Goal: Task Accomplishment & Management: Complete application form

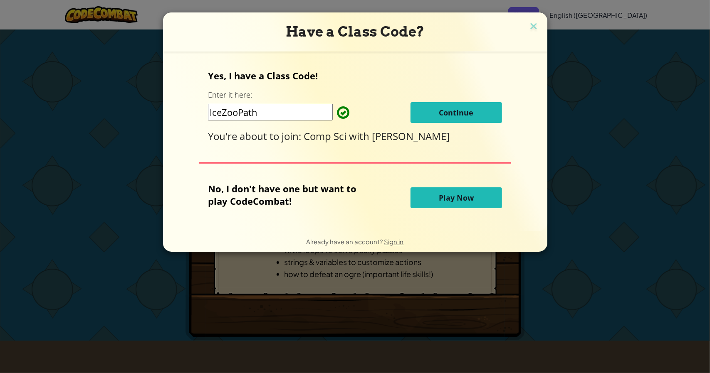
click at [457, 117] on span "Continue" at bounding box center [456, 113] width 35 height 10
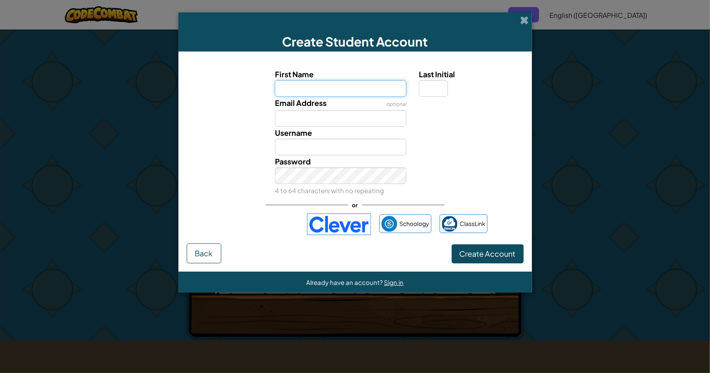
click at [376, 96] on input "First Name" at bounding box center [340, 88] width 131 height 17
type input "Arthur"
click at [435, 89] on input "Last Initial" at bounding box center [433, 88] width 29 height 17
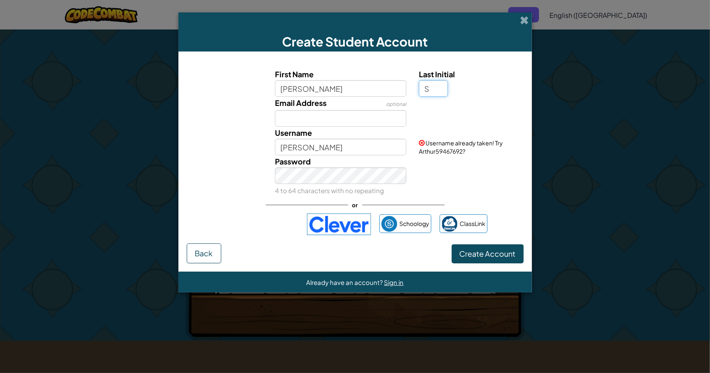
type input "S"
type input "ArthurS"
click at [329, 127] on div "Username ArthurS" at bounding box center [341, 141] width 144 height 29
click at [321, 119] on input "Email Address" at bounding box center [340, 118] width 131 height 17
type input "Artsarki"
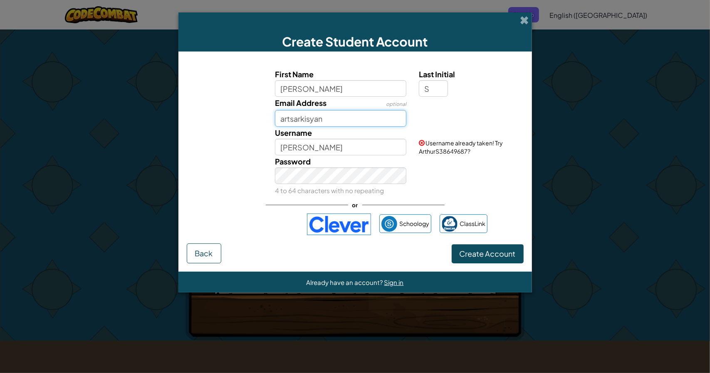
type input "artsarkisyan"
click at [251, 233] on div "Schoology ClassLink" at bounding box center [354, 225] width 265 height 22
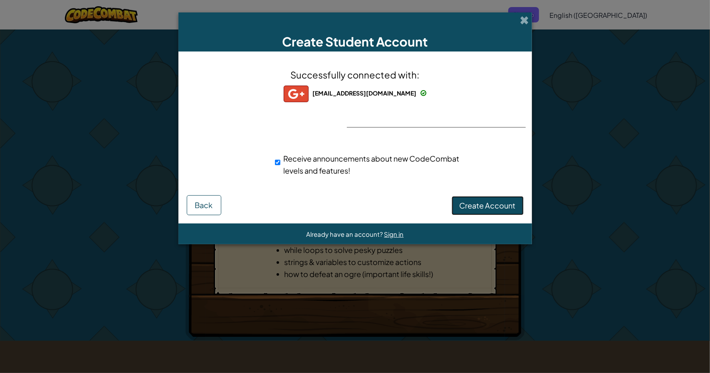
drag, startPoint x: 489, startPoint y: 202, endPoint x: 468, endPoint y: 202, distance: 20.8
click at [468, 202] on span "Create Account" at bounding box center [487, 206] width 56 height 10
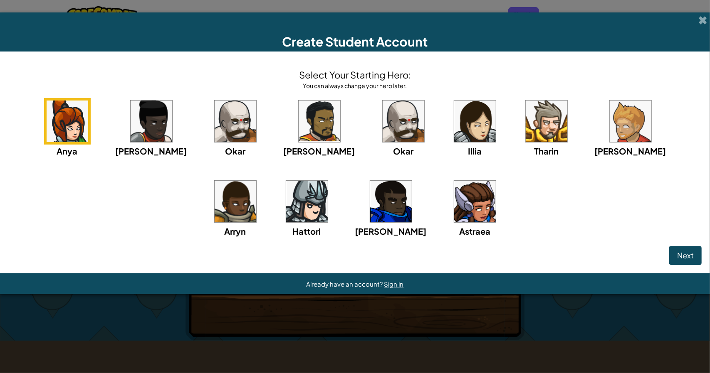
click at [132, 128] on img at bounding box center [152, 122] width 42 height 42
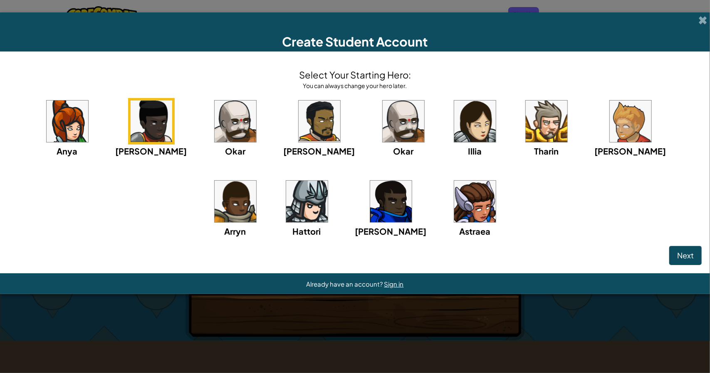
click at [298, 120] on img at bounding box center [319, 122] width 42 height 42
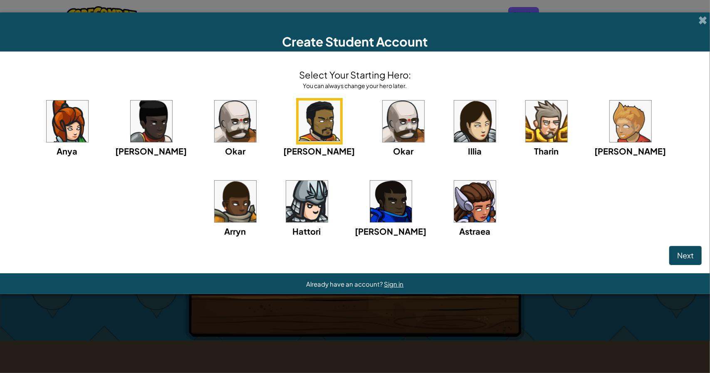
click at [370, 212] on img at bounding box center [391, 202] width 42 height 42
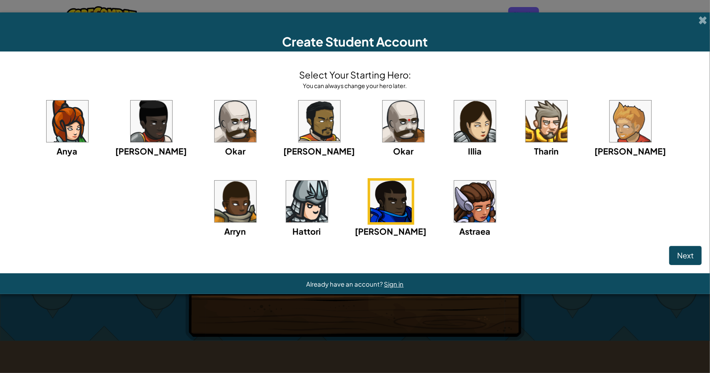
click at [298, 114] on img at bounding box center [319, 122] width 42 height 42
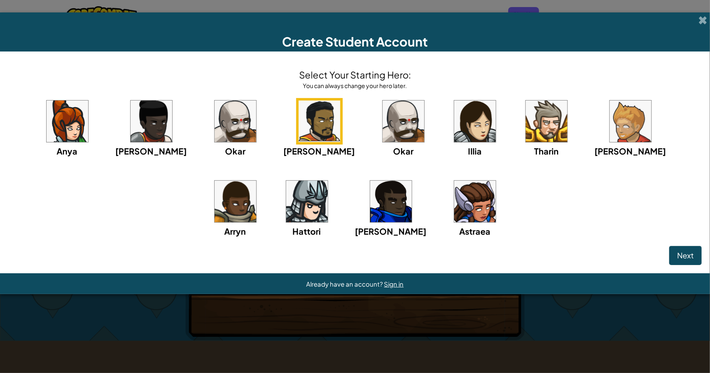
click at [131, 123] on img at bounding box center [152, 122] width 42 height 42
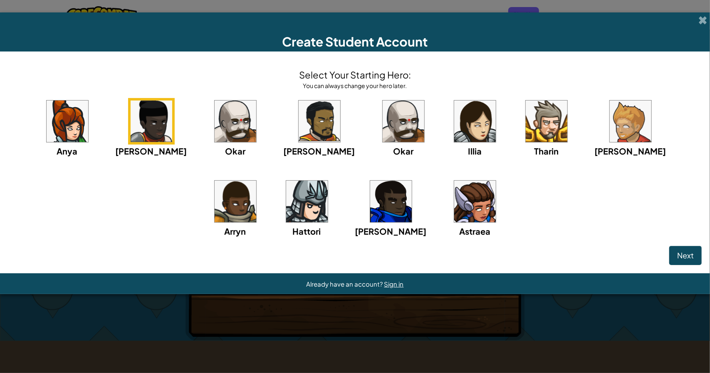
click at [298, 126] on img at bounding box center [319, 122] width 42 height 42
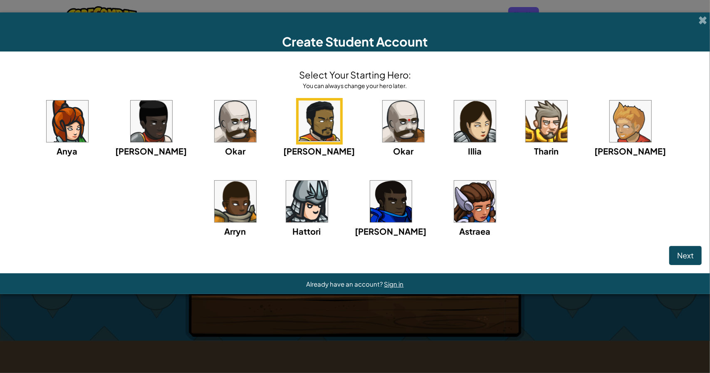
click at [370, 211] on img at bounding box center [391, 202] width 42 height 42
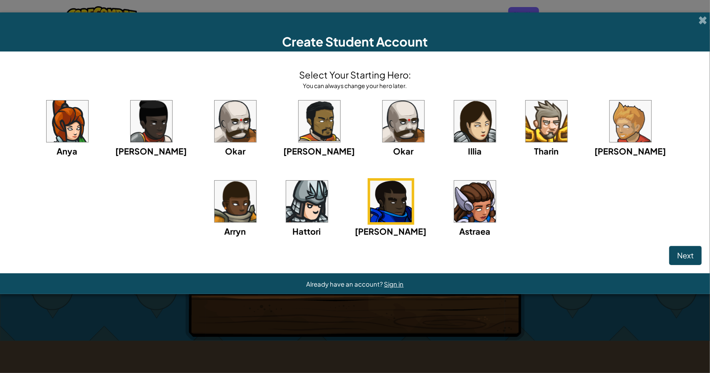
click at [298, 127] on img at bounding box center [319, 122] width 42 height 42
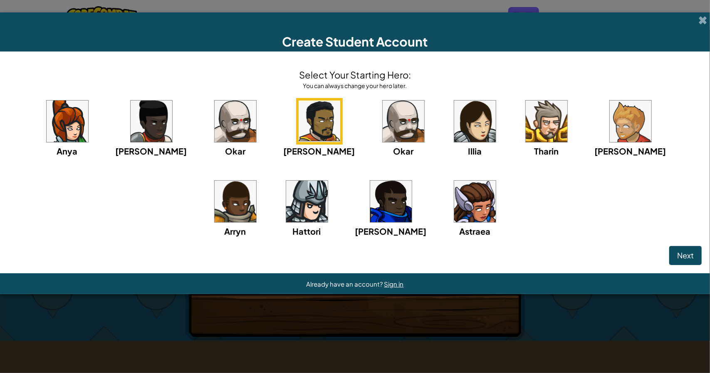
click at [370, 208] on img at bounding box center [391, 202] width 42 height 42
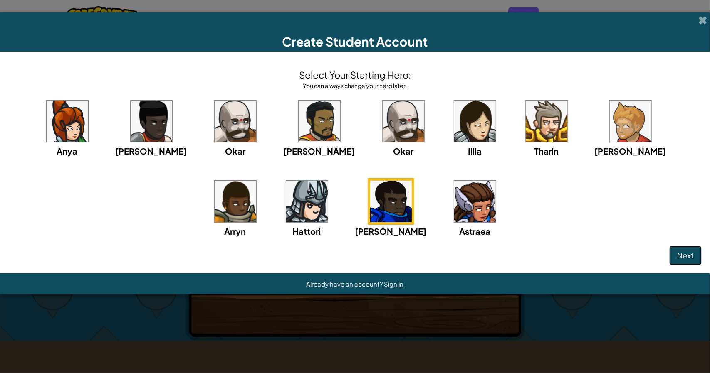
click at [685, 257] on span "Next" at bounding box center [685, 256] width 17 height 10
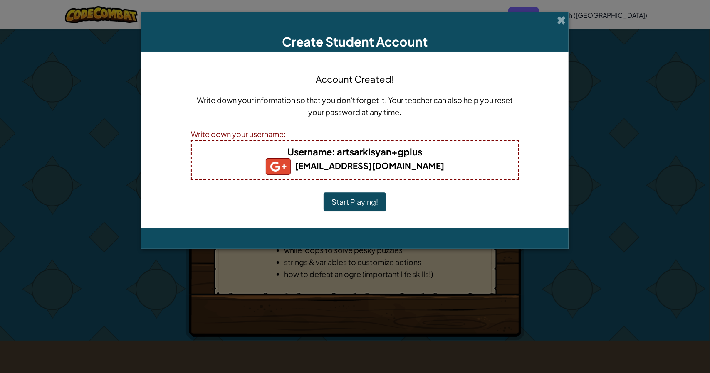
click at [349, 206] on button "Start Playing!" at bounding box center [354, 201] width 62 height 19
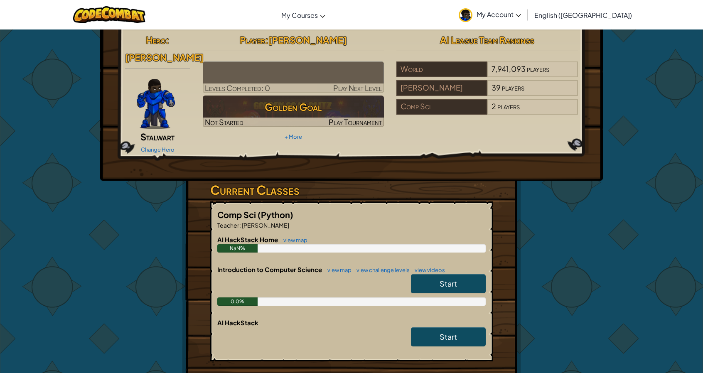
scroll to position [3, 0]
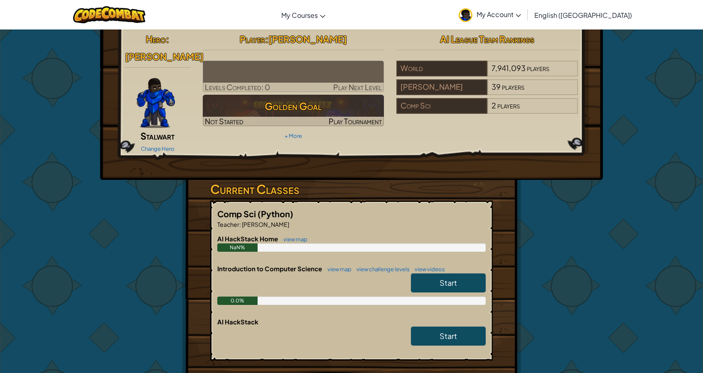
click at [25, 316] on div "Hero : [PERSON_NAME] Change Hero Player : [PERSON_NAME] Levels Completed: 0 Pla…" at bounding box center [351, 254] width 703 height 456
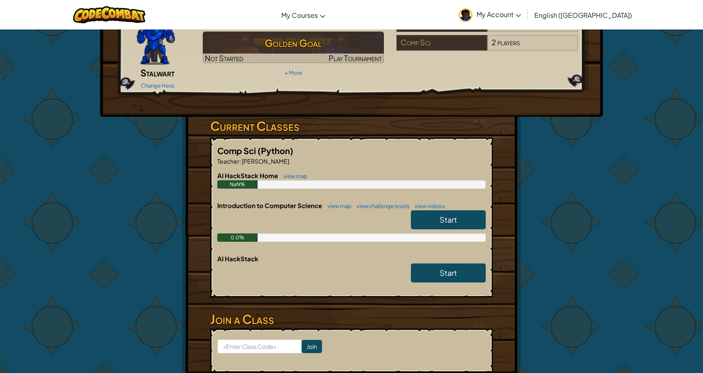
scroll to position [0, 0]
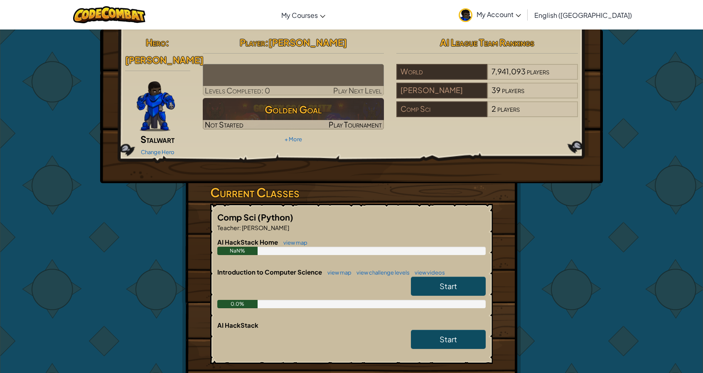
click at [533, 237] on div "Hero : Gordon Stalwart Change Hero Player : Arthur Sarkisyan Levels Completed: …" at bounding box center [352, 258] width 486 height 456
click at [461, 279] on link "Start" at bounding box center [448, 286] width 75 height 19
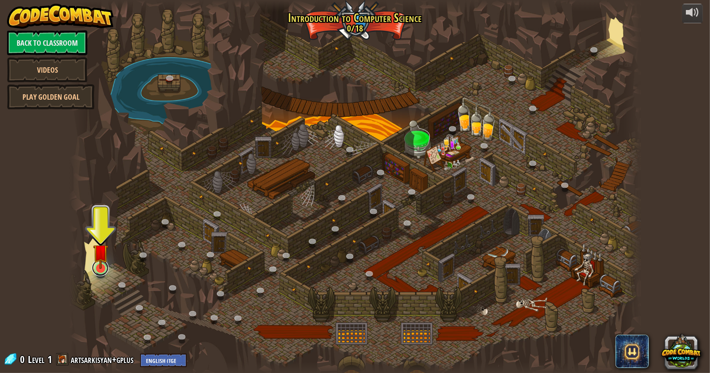
click at [102, 272] on link at bounding box center [100, 268] width 17 height 17
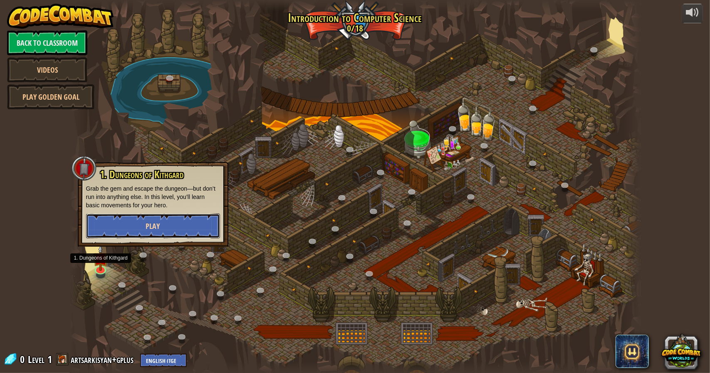
click at [97, 226] on button "Play" at bounding box center [153, 226] width 134 height 25
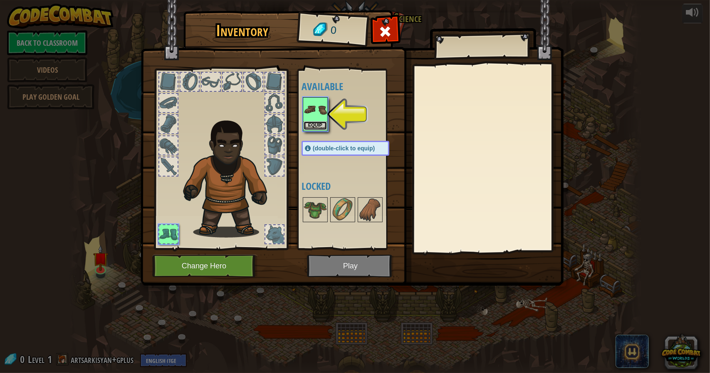
click at [309, 121] on button "Equip" at bounding box center [314, 125] width 23 height 9
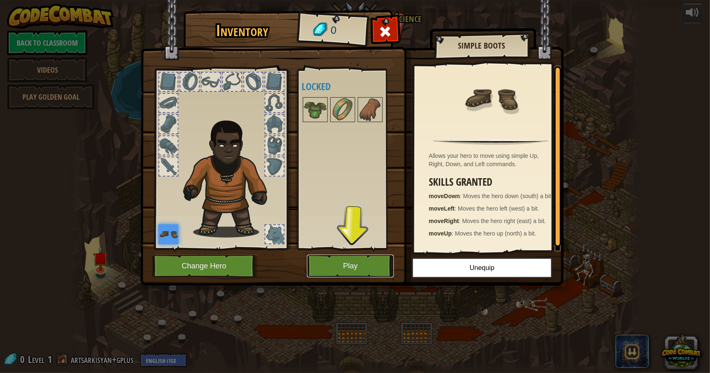
click at [377, 264] on button "Play" at bounding box center [350, 266] width 87 height 23
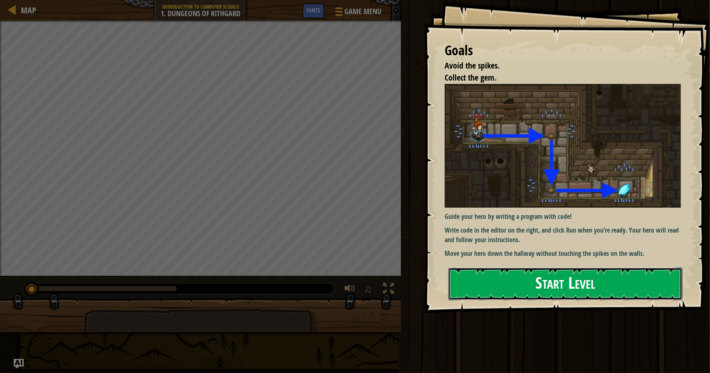
click at [581, 268] on button "Start Level" at bounding box center [565, 284] width 234 height 33
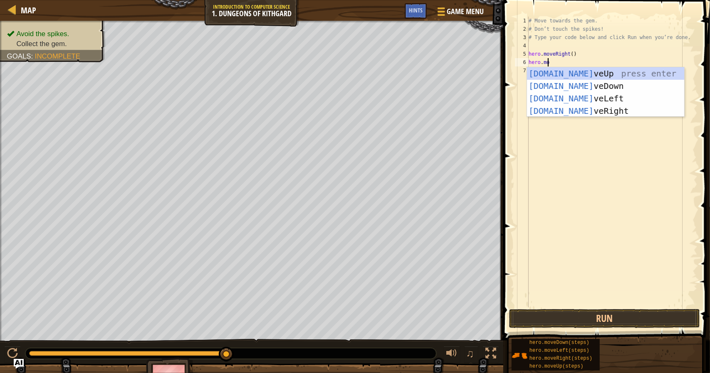
scroll to position [4, 1]
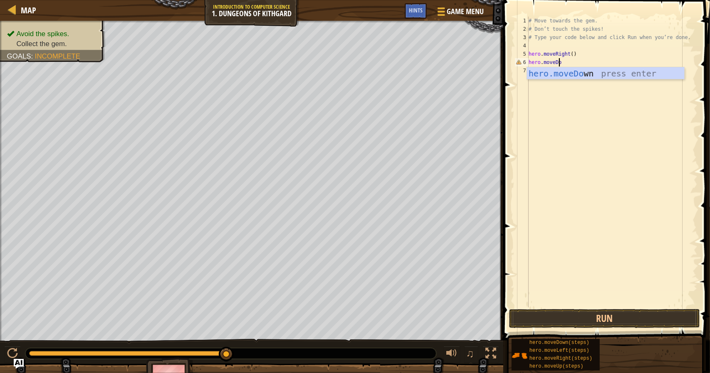
type textarea "hero.moveDown"
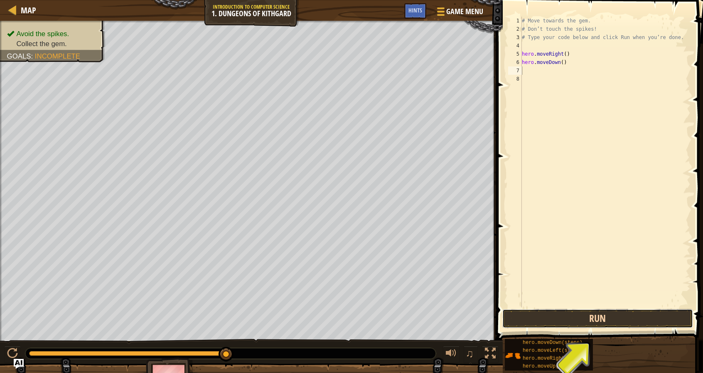
click at [595, 316] on button "Run" at bounding box center [598, 318] width 191 height 19
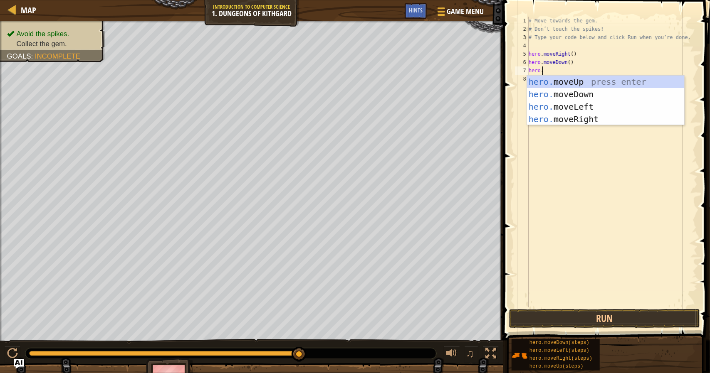
scroll to position [4, 1]
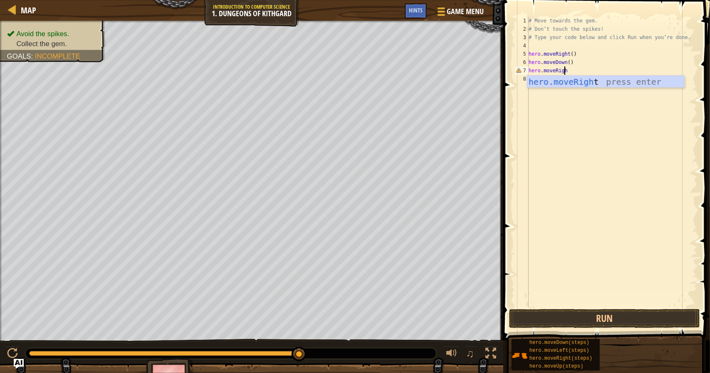
type textarea "hero.moveRight"
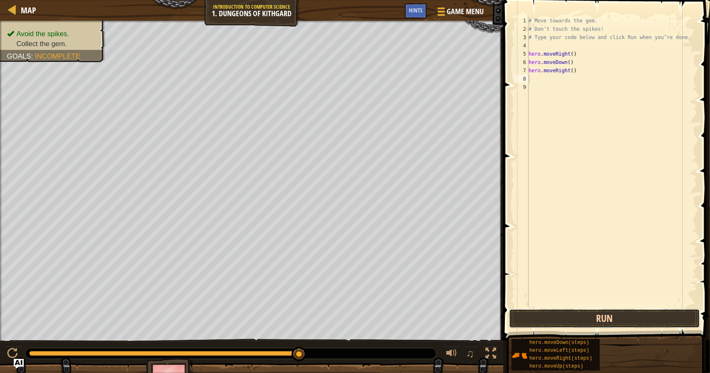
click at [575, 326] on button "Run" at bounding box center [604, 318] width 191 height 19
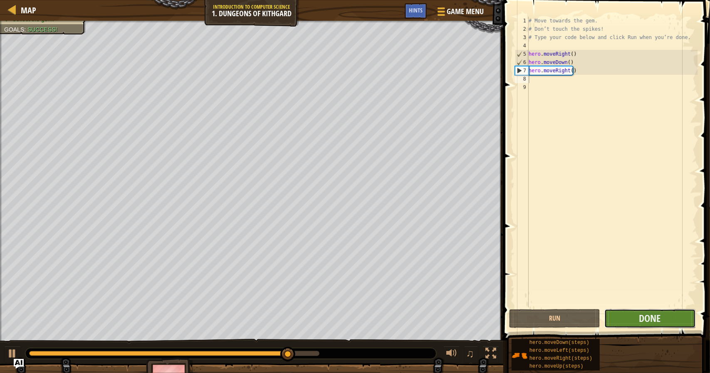
click at [626, 313] on button "Done" at bounding box center [649, 318] width 91 height 19
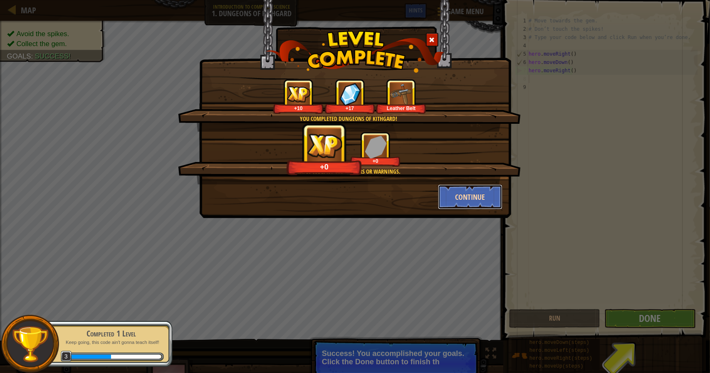
click at [471, 189] on button "Continue" at bounding box center [470, 197] width 64 height 25
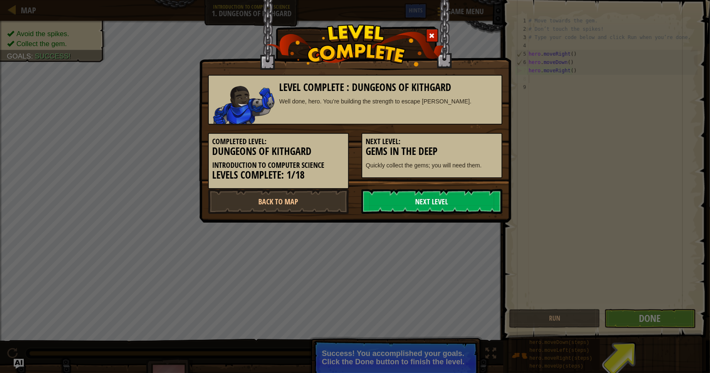
click at [438, 197] on link "Next Level" at bounding box center [431, 201] width 141 height 25
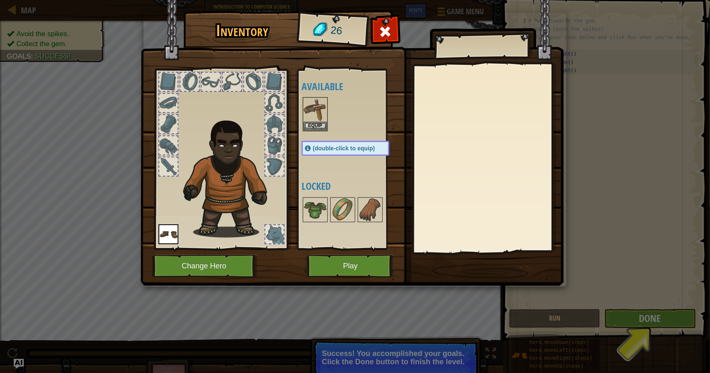
click at [1, 251] on div "Inventory 26 Available Equip Equip (double-click to equip) Locked Equip Unequip…" at bounding box center [355, 186] width 710 height 373
click at [313, 118] on img at bounding box center [314, 109] width 23 height 23
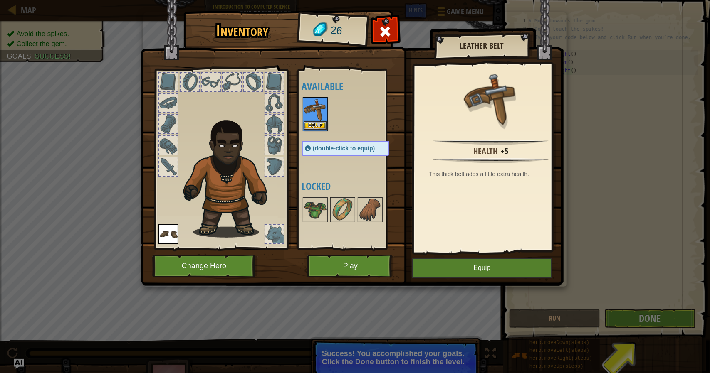
click at [313, 118] on img at bounding box center [314, 109] width 23 height 23
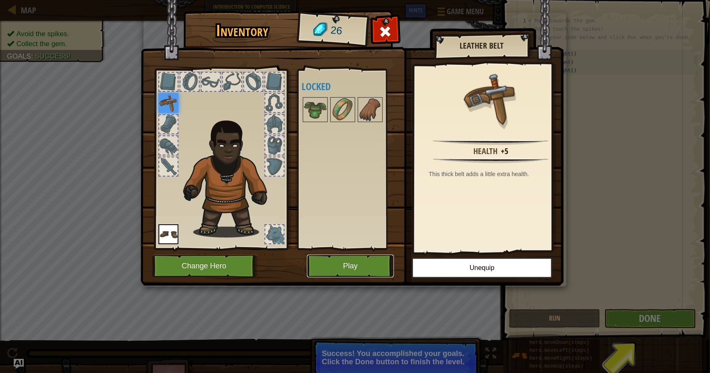
click at [328, 269] on button "Play" at bounding box center [350, 266] width 87 height 23
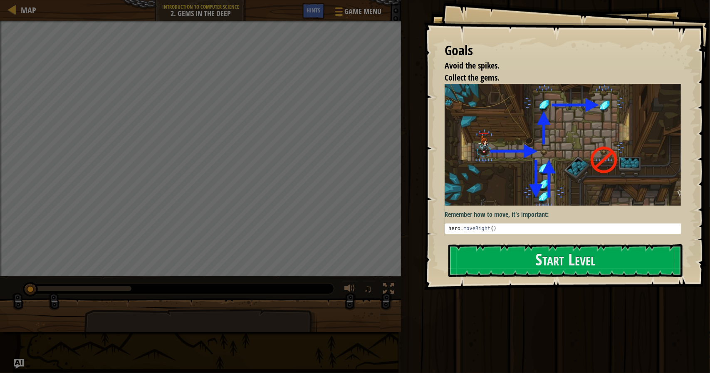
click at [531, 162] on img at bounding box center [565, 145] width 242 height 122
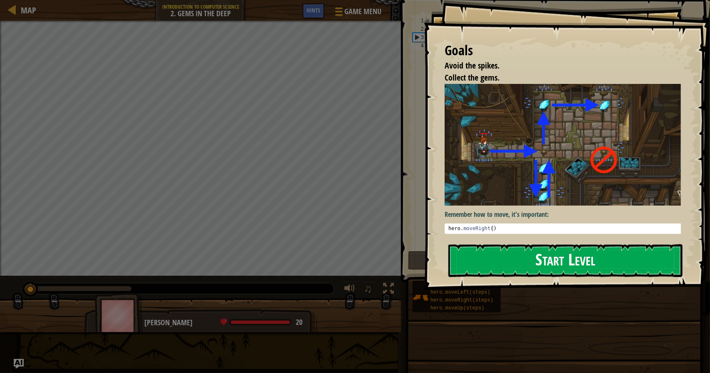
click at [478, 263] on button "Start Level" at bounding box center [565, 260] width 234 height 33
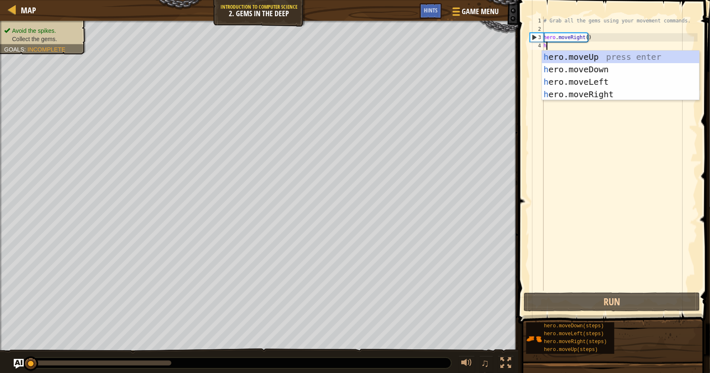
scroll to position [4, 0]
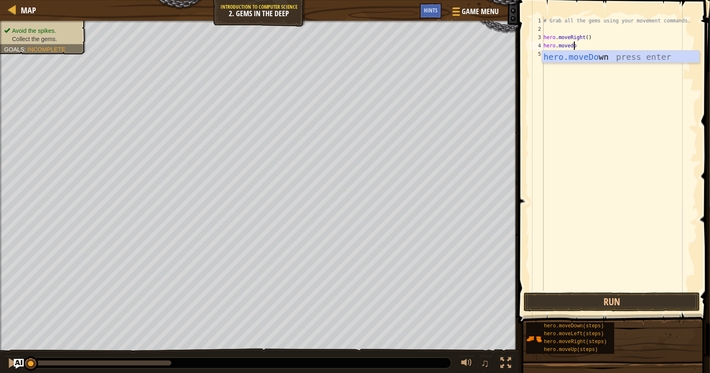
type textarea "hero.movedown"
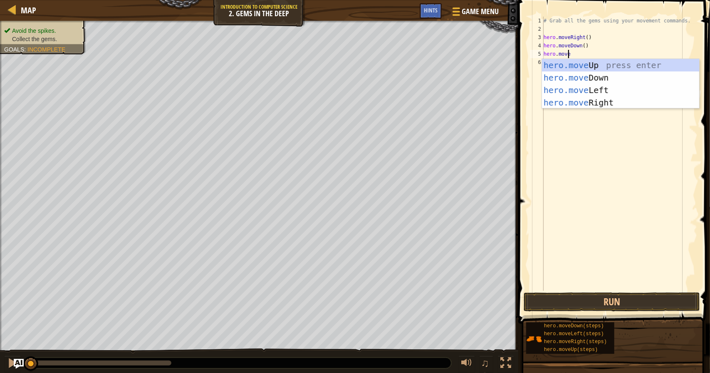
type textarea "hero.moveup"
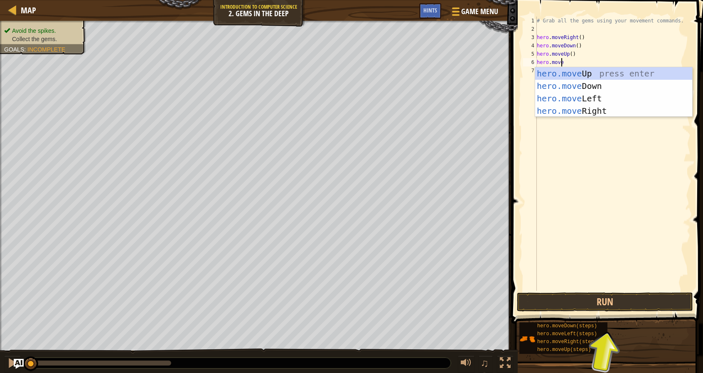
type textarea "hero.moveup"
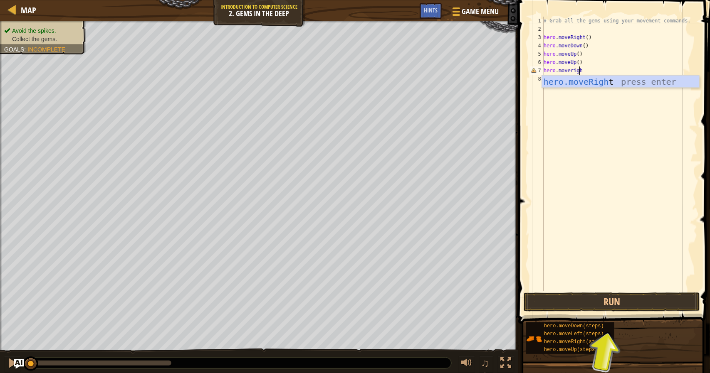
type textarea "hero.moveright"
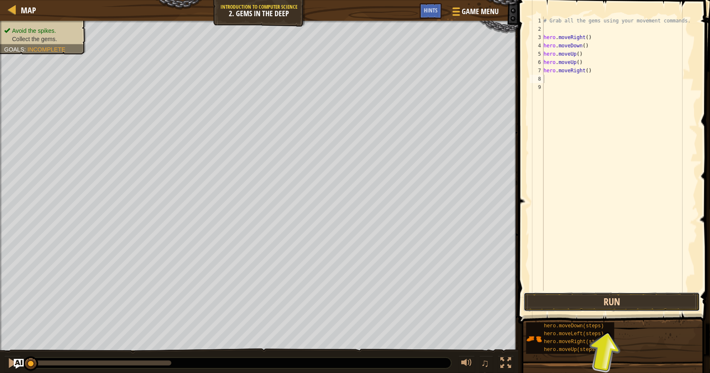
click at [562, 294] on button "Run" at bounding box center [611, 302] width 176 height 19
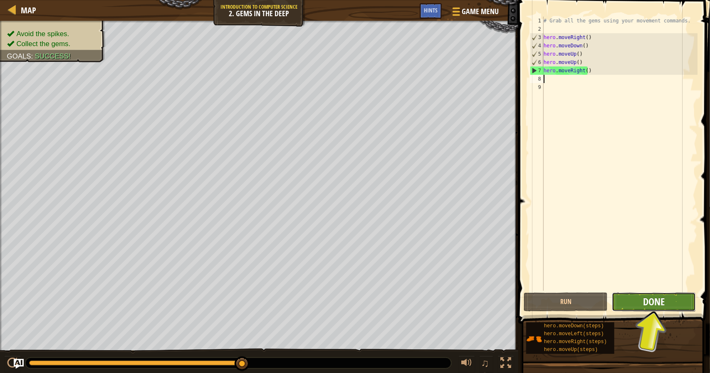
click at [651, 301] on span "Done" at bounding box center [654, 301] width 22 height 13
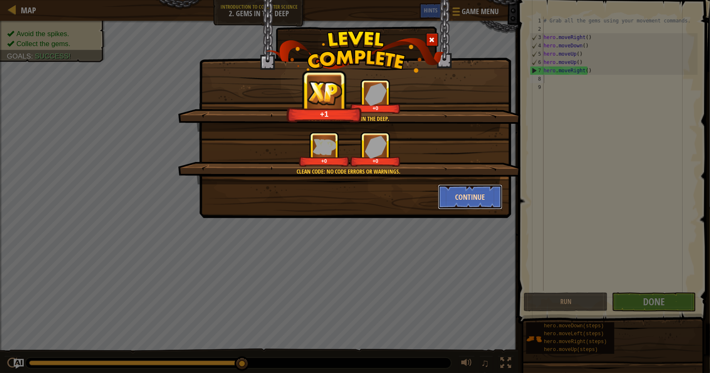
click at [459, 195] on button "Continue" at bounding box center [470, 197] width 64 height 25
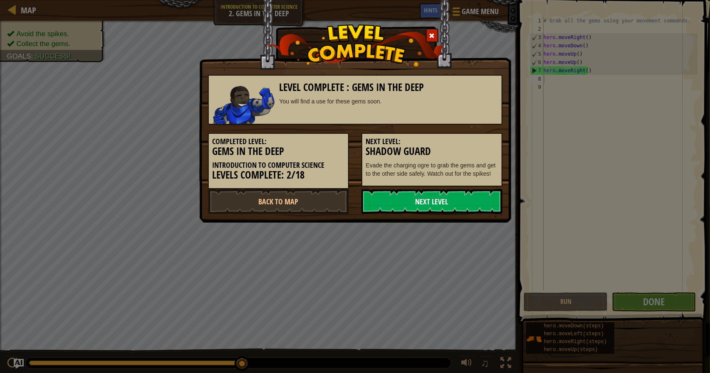
click at [411, 195] on link "Next Level" at bounding box center [431, 201] width 141 height 25
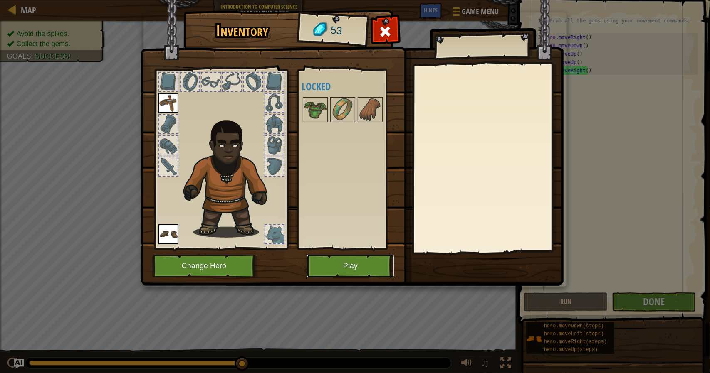
click at [342, 274] on button "Play" at bounding box center [350, 266] width 87 height 23
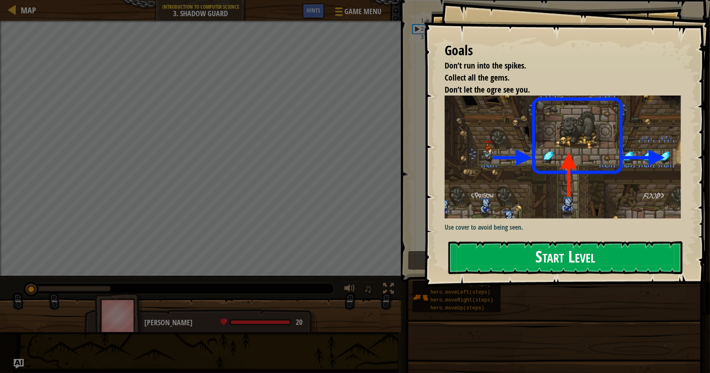
click at [481, 247] on button "Start Level" at bounding box center [565, 258] width 234 height 33
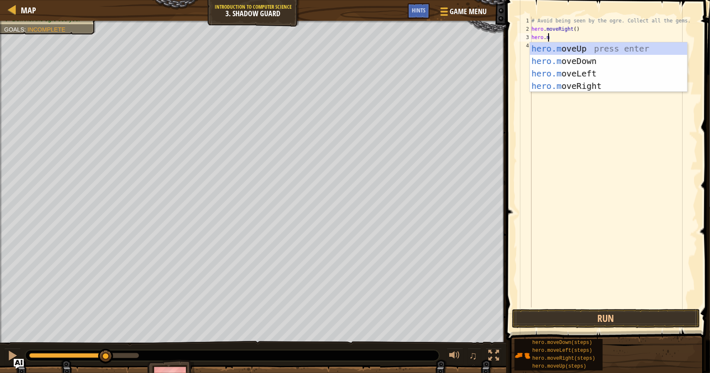
scroll to position [4, 1]
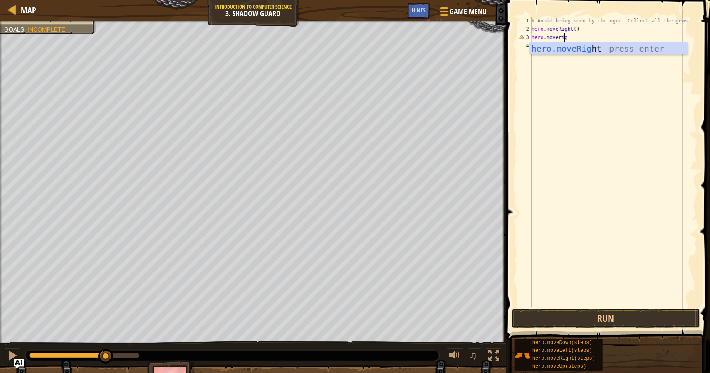
type textarea "hero.moveright"
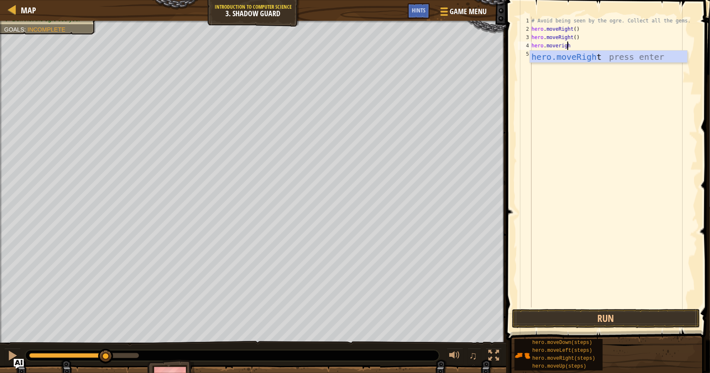
type textarea "hero.moveright"
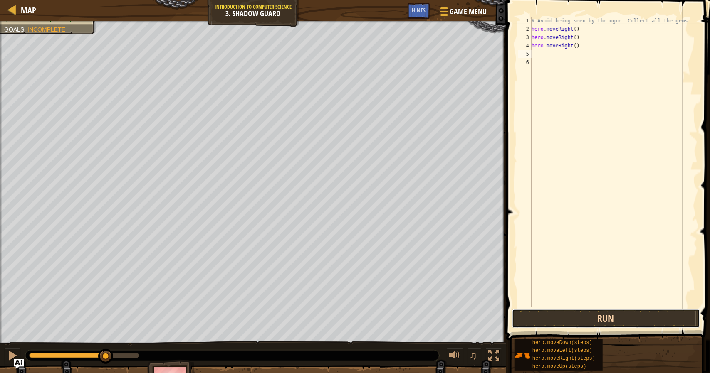
click at [569, 321] on button "Run" at bounding box center [606, 318] width 188 height 19
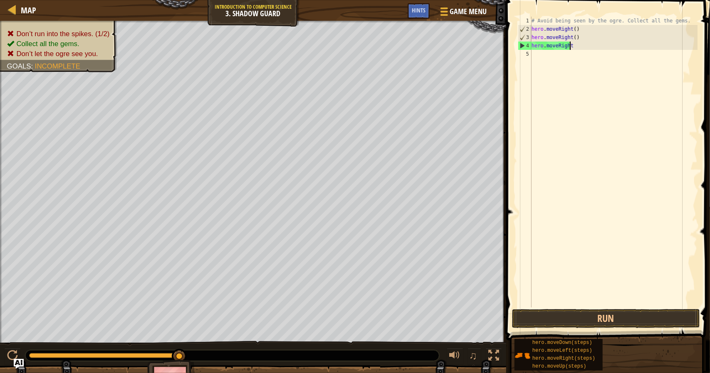
type textarea "hero"
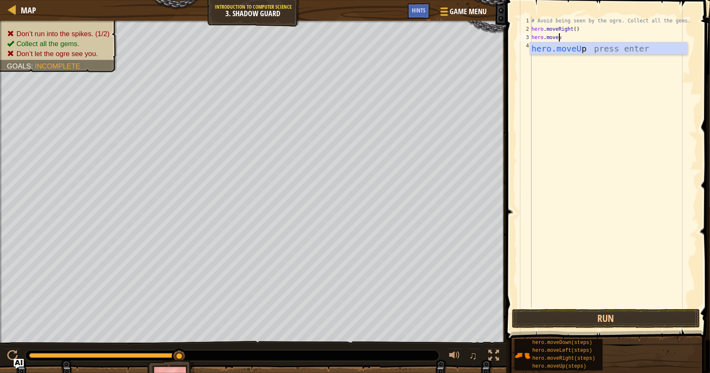
type textarea "hero.moveup"
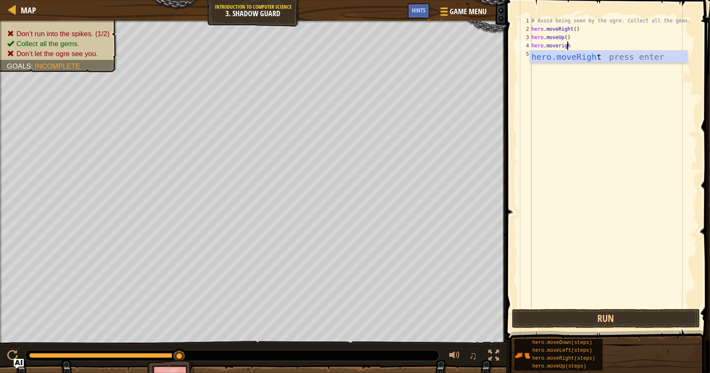
scroll to position [4, 2]
type textarea "hero.moveright"
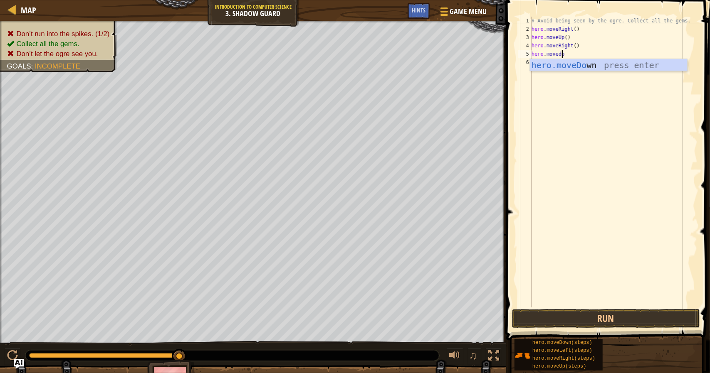
type textarea "hero.movedown"
type textarea "hero.moveright"
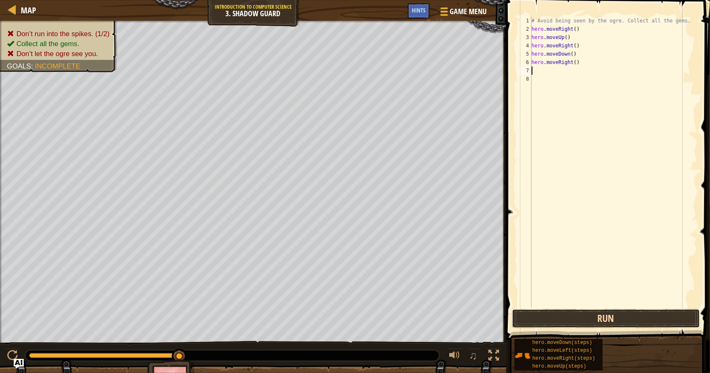
click at [589, 323] on button "Run" at bounding box center [606, 318] width 188 height 19
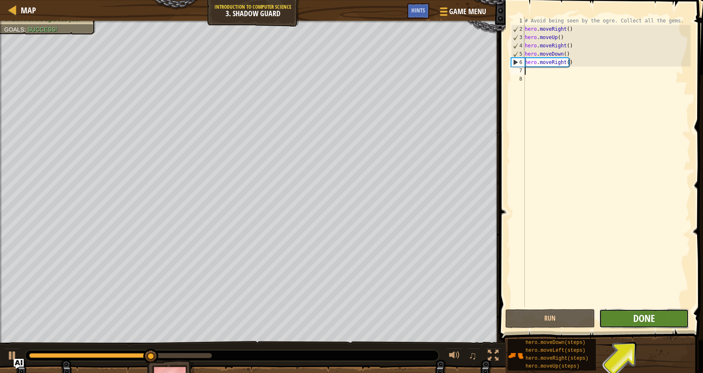
click at [645, 324] on span "Done" at bounding box center [645, 318] width 22 height 13
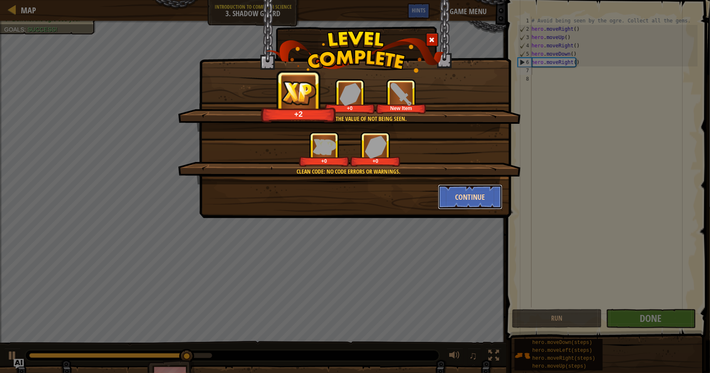
click at [466, 197] on button "Continue" at bounding box center [470, 197] width 64 height 25
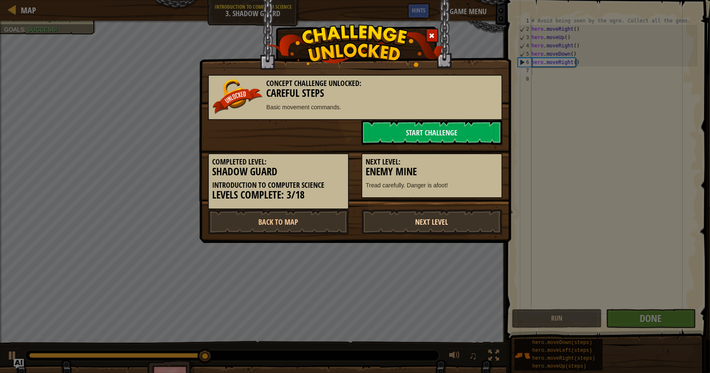
click at [414, 225] on link "Next Level" at bounding box center [431, 222] width 141 height 25
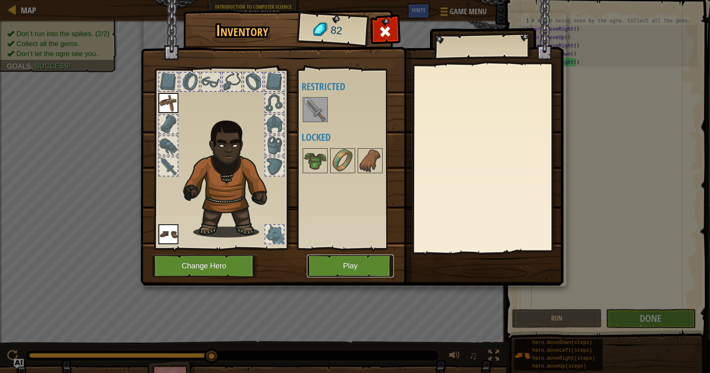
click at [367, 261] on button "Play" at bounding box center [350, 266] width 87 height 23
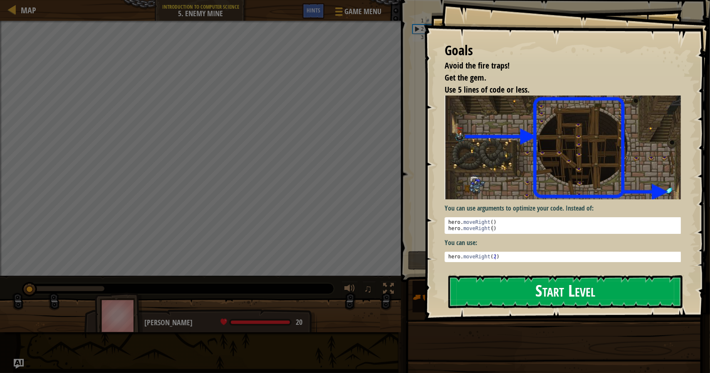
click at [498, 280] on button "Start Level" at bounding box center [565, 292] width 234 height 33
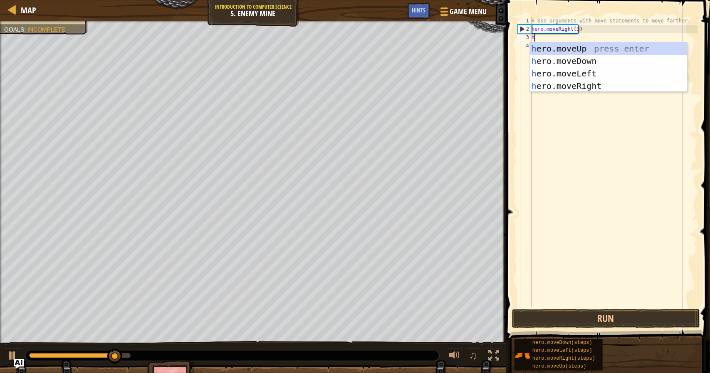
scroll to position [4, 0]
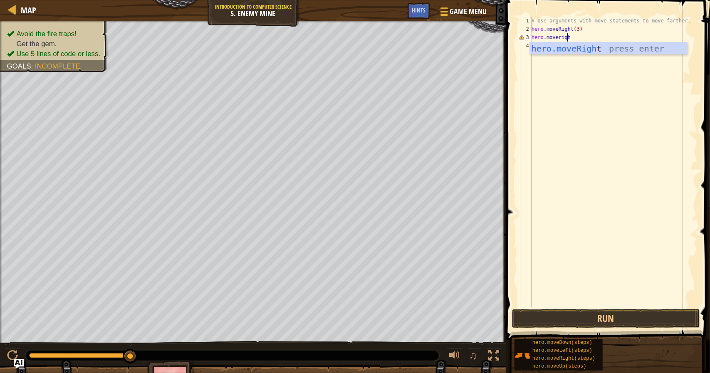
type textarea "hero.moveright"
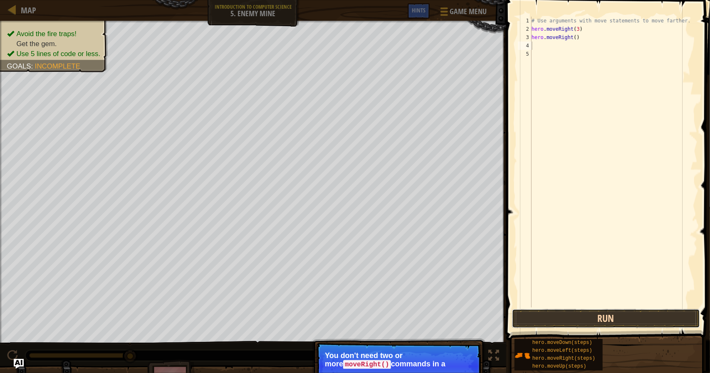
click at [528, 316] on button "Run" at bounding box center [606, 318] width 188 height 19
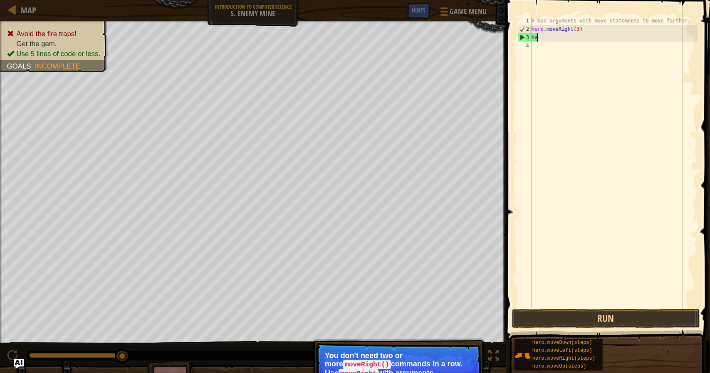
type textarea "h"
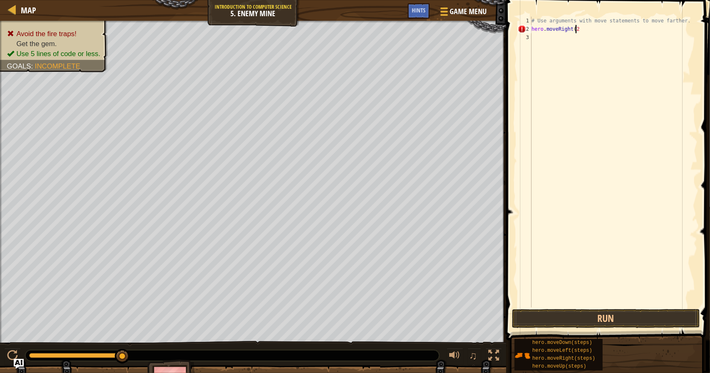
type textarea "hero.moveRight(2)"
type textarea "hero.moveRight(3)"
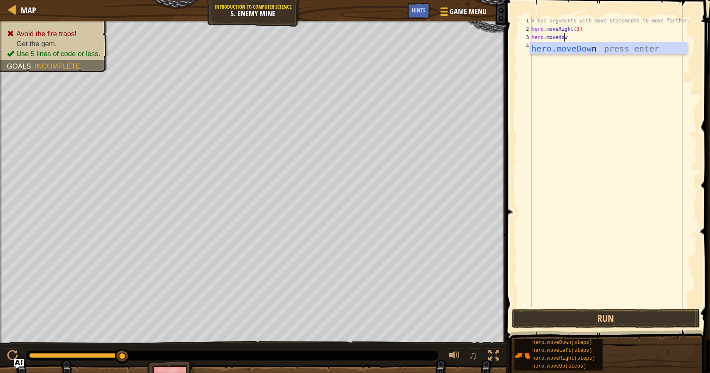
scroll to position [4, 2]
type textarea "hero.moveup"
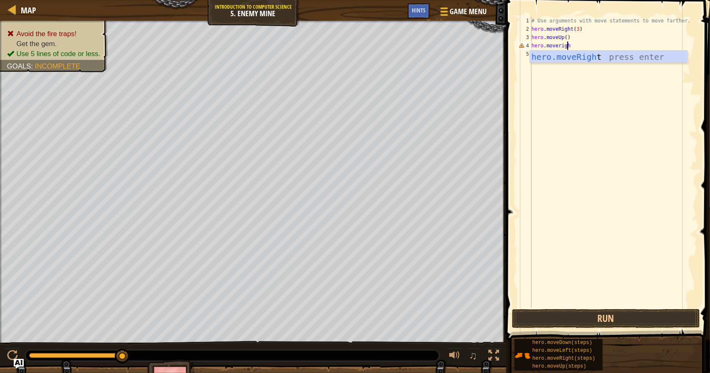
type textarea "hero.moveright"
type textarea "hero.movedown(3)"
type textarea "hero.moveright(2)"
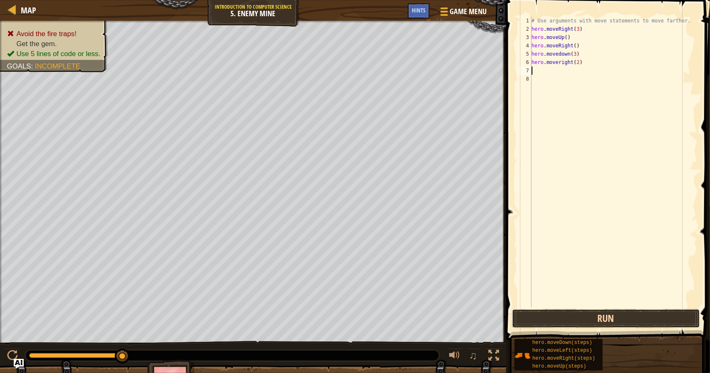
click at [577, 311] on button "Run" at bounding box center [606, 318] width 188 height 19
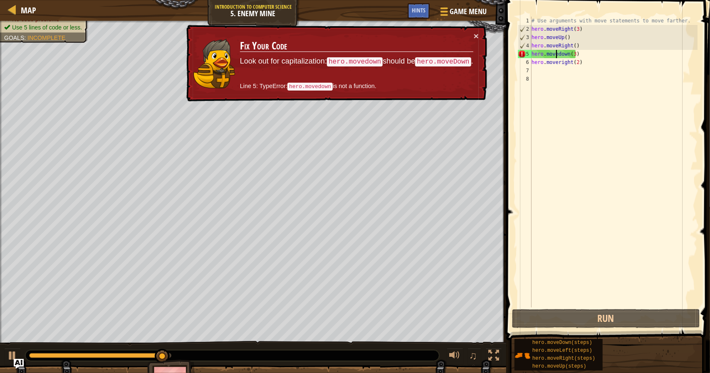
click at [557, 55] on div "# Use arguments with move statements to move farther. hero . moveRight ( 3 ) he…" at bounding box center [614, 171] width 168 height 308
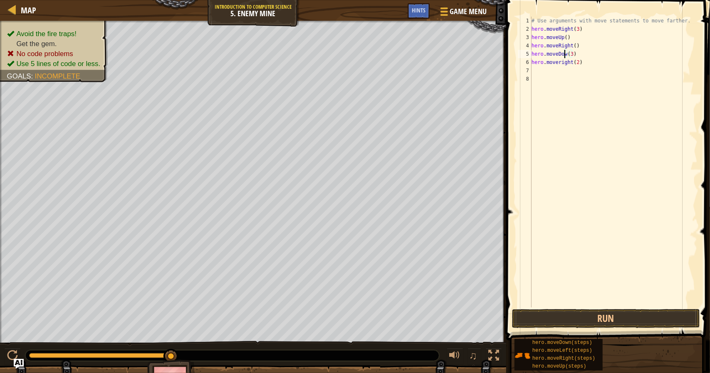
scroll to position [4, 2]
click at [581, 51] on div "# Use arguments with move statements to move farther. hero . moveRight ( 3 ) he…" at bounding box center [614, 171] width 168 height 308
click at [558, 62] on div "# Use arguments with move statements to move farther. hero . moveRight ( 3 ) he…" at bounding box center [614, 171] width 168 height 308
type textarea "hero.moveRight(2)"
click at [556, 318] on button "Run" at bounding box center [606, 318] width 188 height 19
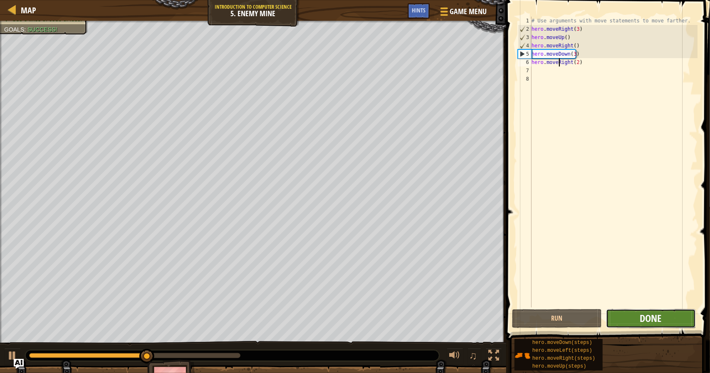
click at [650, 323] on span "Done" at bounding box center [651, 318] width 22 height 13
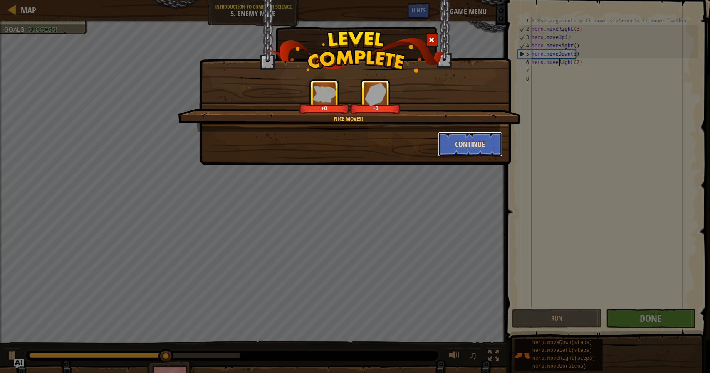
click at [474, 134] on button "Continue" at bounding box center [470, 144] width 64 height 25
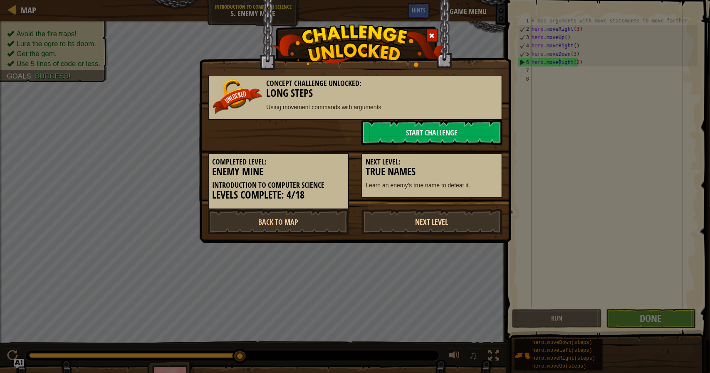
drag, startPoint x: 474, startPoint y: 134, endPoint x: 400, endPoint y: 229, distance: 121.1
click at [400, 229] on link "Next Level" at bounding box center [431, 222] width 141 height 25
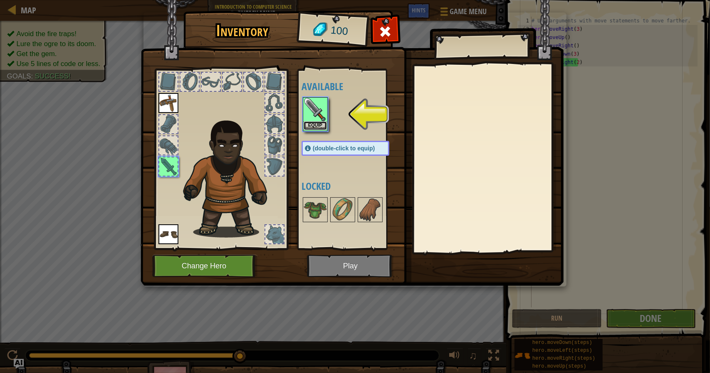
click at [322, 123] on button "Equip" at bounding box center [314, 125] width 23 height 9
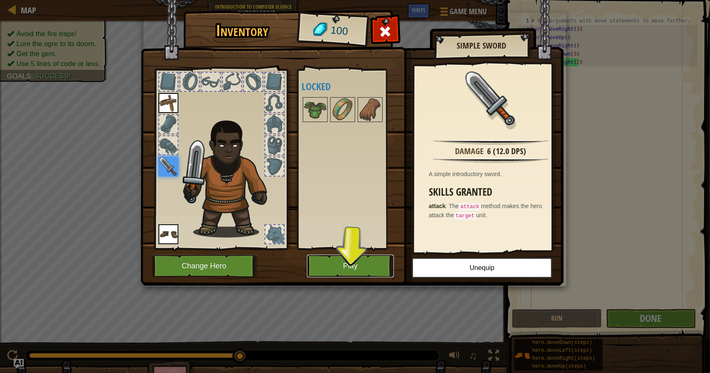
click at [323, 272] on button "Play" at bounding box center [350, 266] width 87 height 23
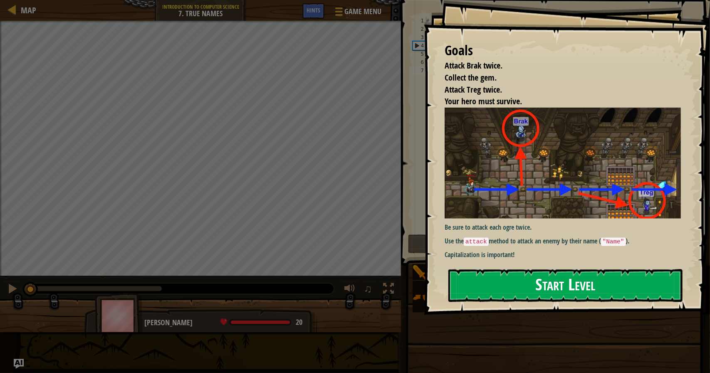
click at [494, 285] on button "Start Level" at bounding box center [565, 285] width 234 height 33
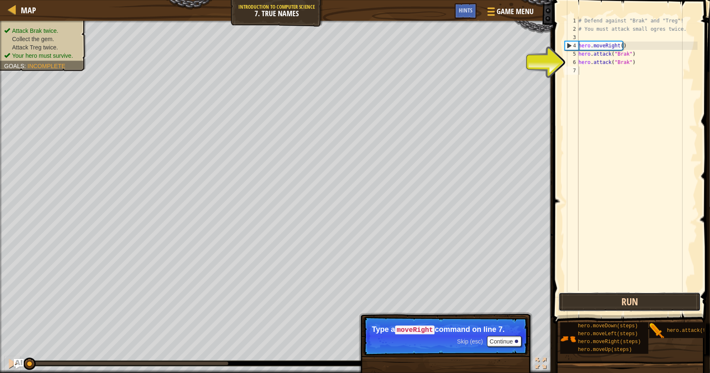
click at [572, 305] on button "Run" at bounding box center [629, 302] width 142 height 19
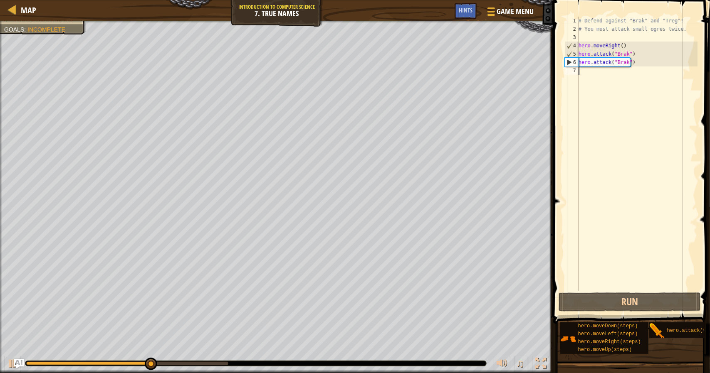
scroll to position [4, 0]
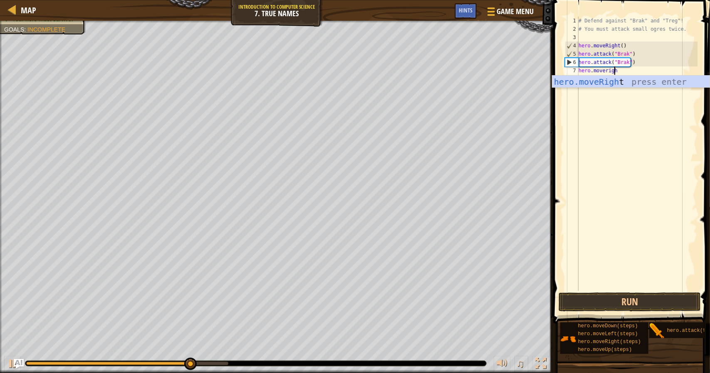
type textarea "hero.moveright"
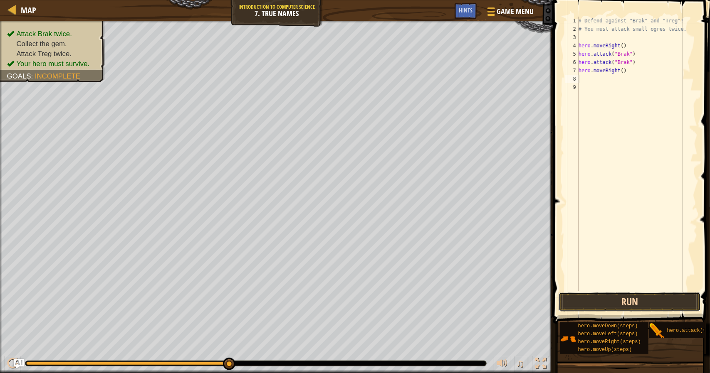
click at [605, 303] on button "Run" at bounding box center [629, 302] width 142 height 19
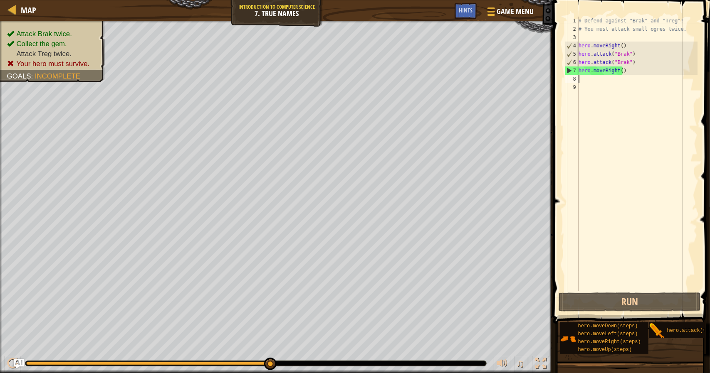
click at [594, 82] on div "# Defend against "Brak" and "Treg"! # You must attack small ogres twice. hero .…" at bounding box center [637, 162] width 121 height 291
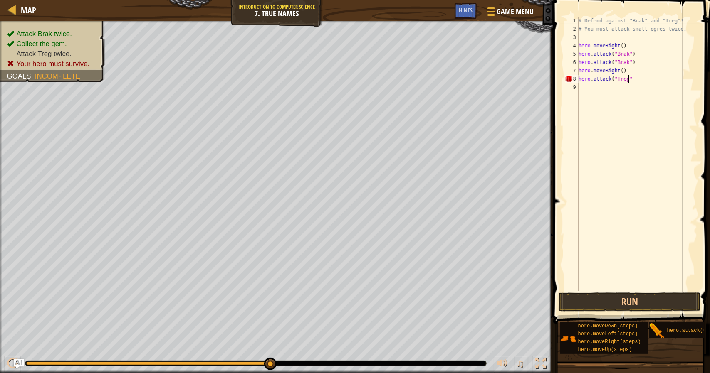
scroll to position [4, 3]
type textarea "hero.attack("Treg")"
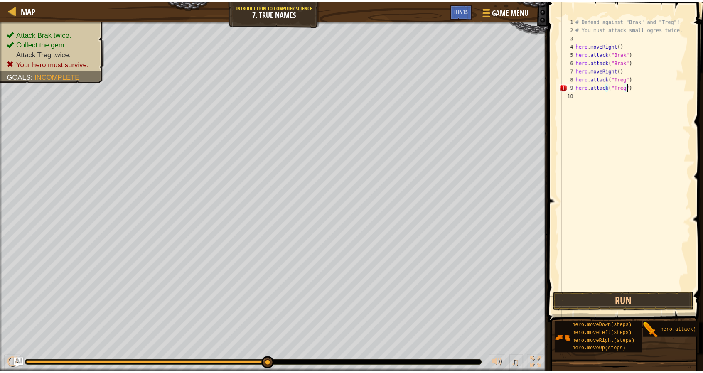
scroll to position [4, 4]
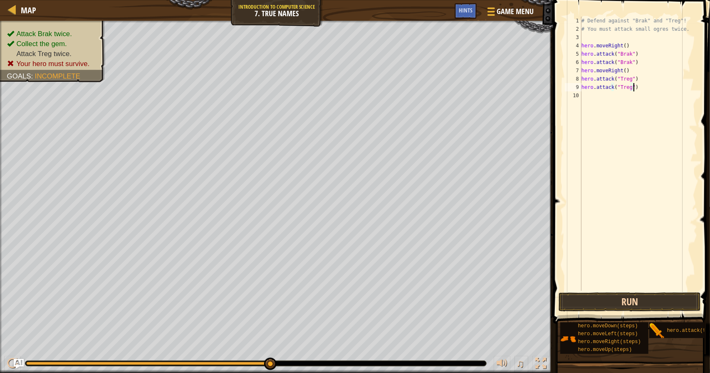
type textarea "hero.attack("Treg")"
click at [616, 302] on button "Run" at bounding box center [629, 302] width 142 height 19
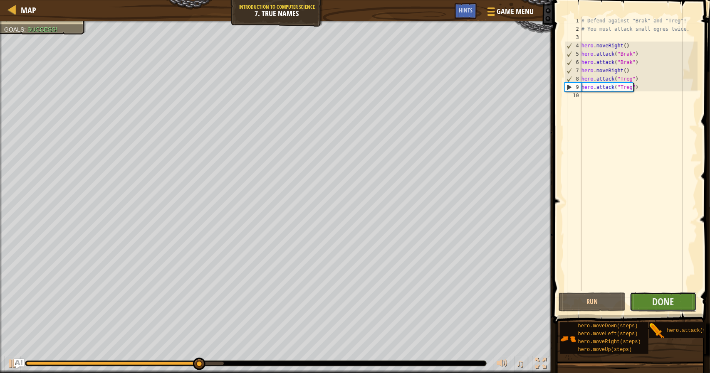
click at [649, 304] on button "Done" at bounding box center [662, 302] width 67 height 19
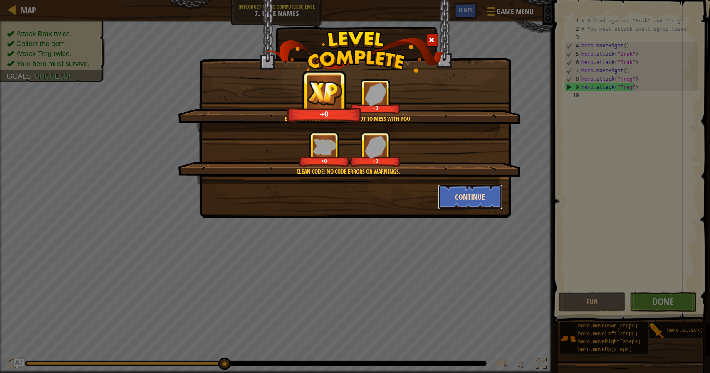
click at [471, 199] on button "Continue" at bounding box center [470, 197] width 64 height 25
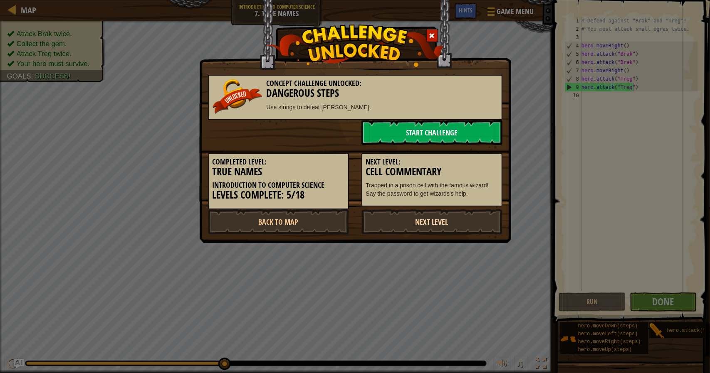
click at [417, 229] on link "Next Level" at bounding box center [431, 222] width 141 height 25
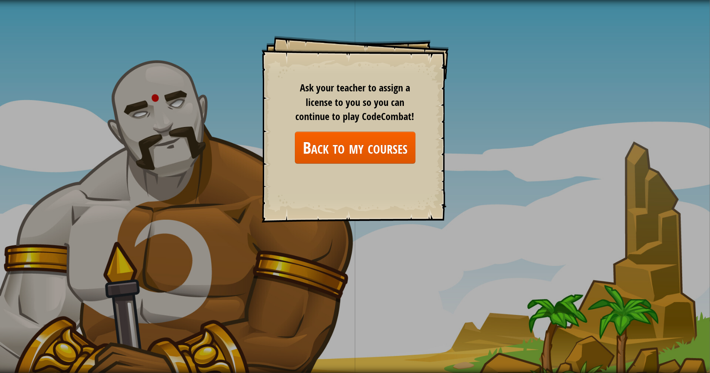
click at [146, 80] on div "Goals Start Level Error loading from server. Try refreshing the page. You'll ne…" at bounding box center [355, 186] width 710 height 373
drag, startPoint x: 146, startPoint y: 80, endPoint x: 156, endPoint y: 156, distance: 76.4
click at [156, 156] on div "Goals Start Level Error loading from server. Try refreshing the page. You'll ne…" at bounding box center [355, 186] width 710 height 373
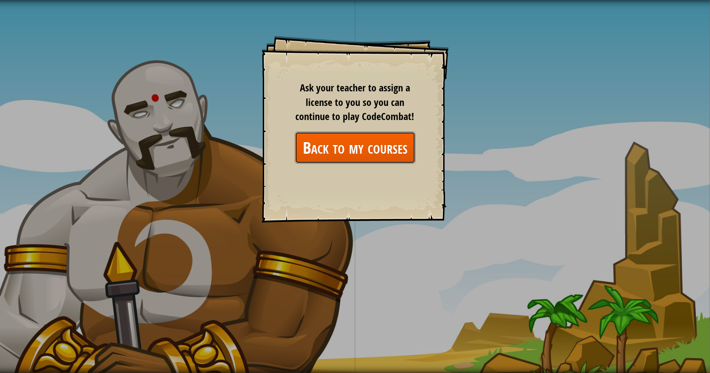
click at [314, 149] on link "Back to my courses" at bounding box center [355, 148] width 121 height 32
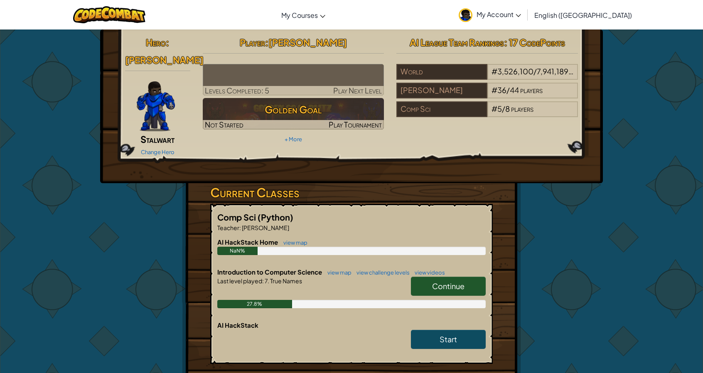
click at [445, 279] on link "Continue" at bounding box center [448, 286] width 75 height 19
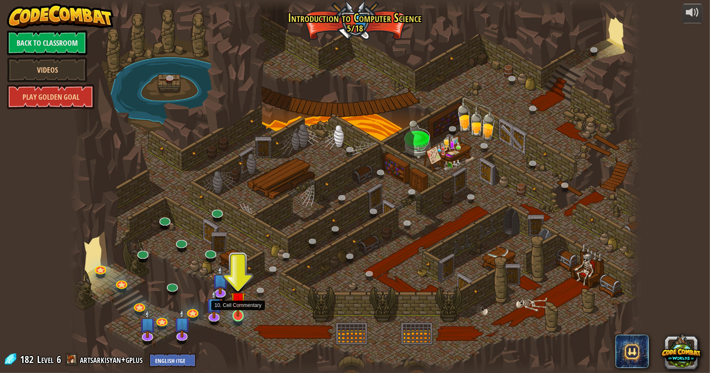
click at [241, 312] on img at bounding box center [237, 299] width 15 height 35
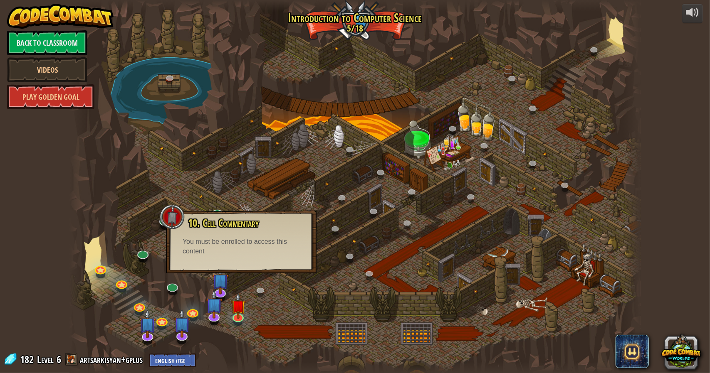
click at [233, 262] on div "10. Cell Commentary Trapped in a prison cell with the famous wizard! Say the pa…" at bounding box center [241, 242] width 150 height 62
click at [217, 314] on img at bounding box center [214, 298] width 17 height 38
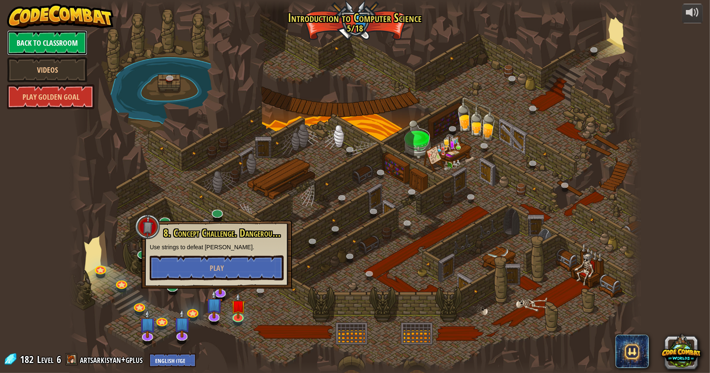
click at [54, 50] on link "Back to Classroom" at bounding box center [47, 42] width 80 height 25
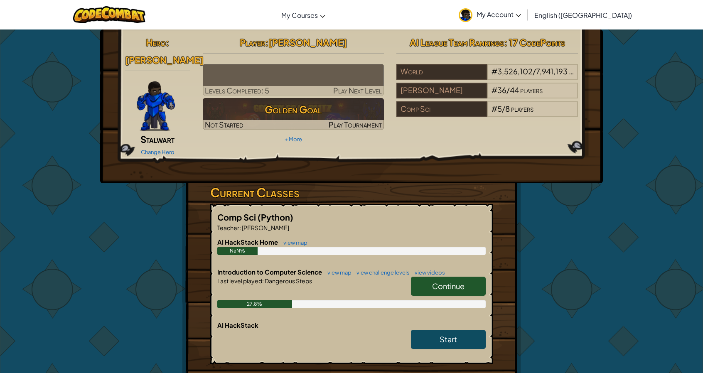
click at [437, 268] on h6 "Introduction to Computer Science view map view challenge levels view videos" at bounding box center [351, 272] width 269 height 9
click at [435, 277] on link "Continue" at bounding box center [448, 286] width 75 height 19
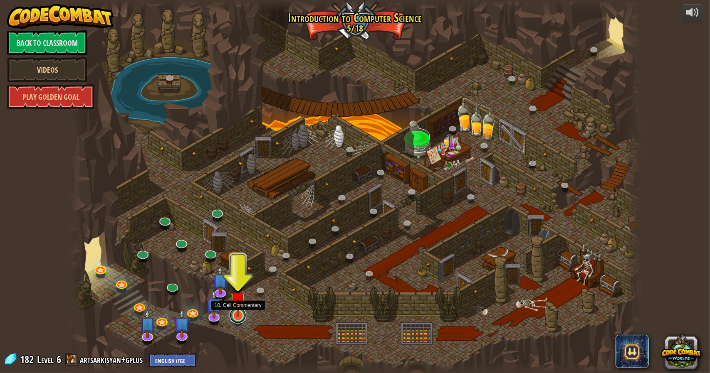
click at [239, 318] on link at bounding box center [237, 315] width 17 height 17
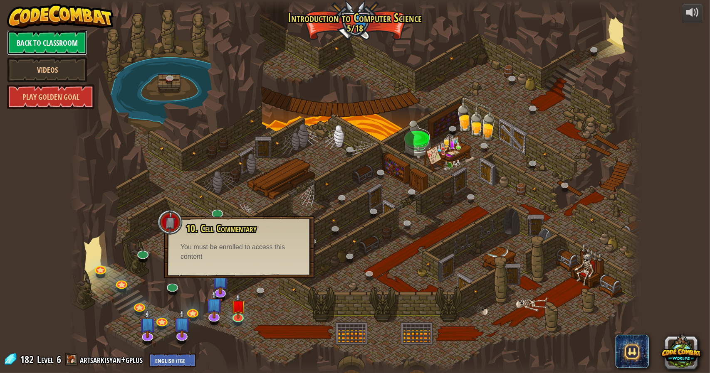
click at [59, 52] on link "Back to Classroom" at bounding box center [47, 42] width 80 height 25
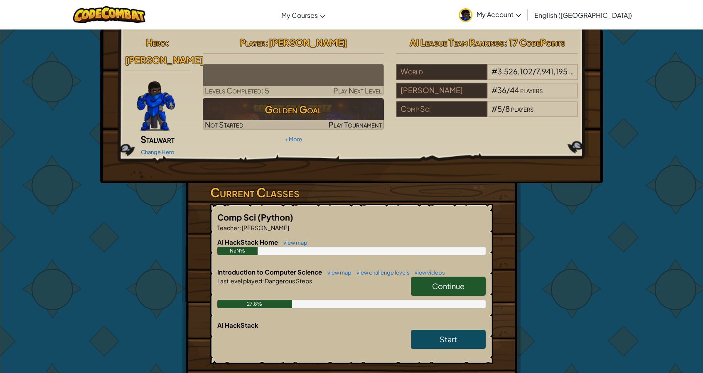
click at [457, 281] on span "Continue" at bounding box center [448, 286] width 32 height 10
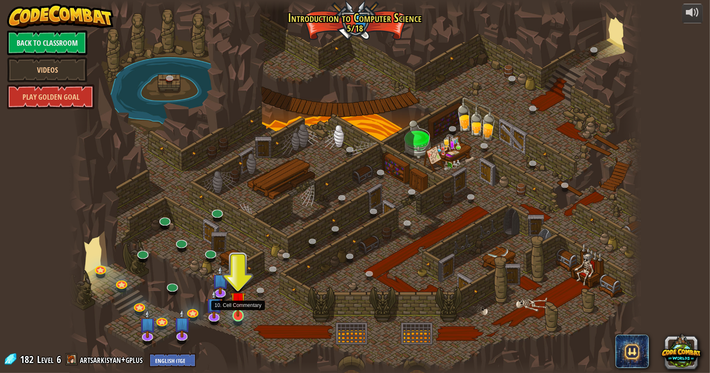
click at [239, 308] on img at bounding box center [237, 299] width 15 height 35
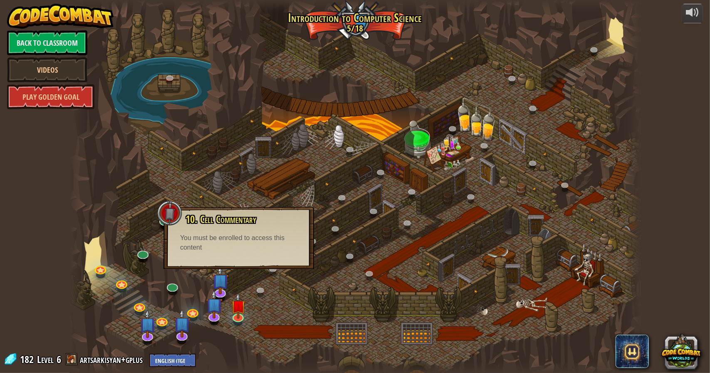
click at [252, 252] on div "You must be enrolled to access this content" at bounding box center [238, 243] width 117 height 19
click at [239, 306] on img at bounding box center [237, 299] width 15 height 35
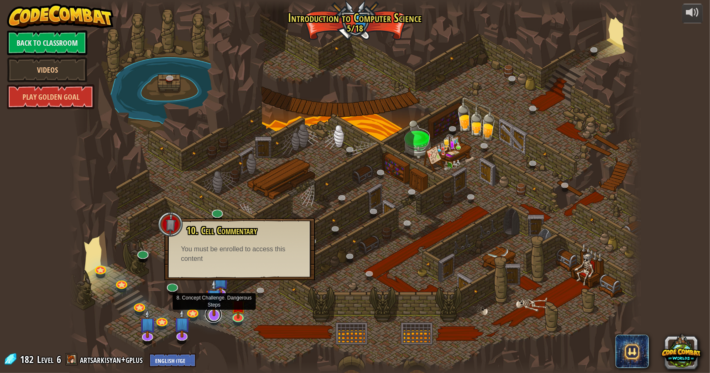
click at [216, 320] on link at bounding box center [213, 314] width 17 height 17
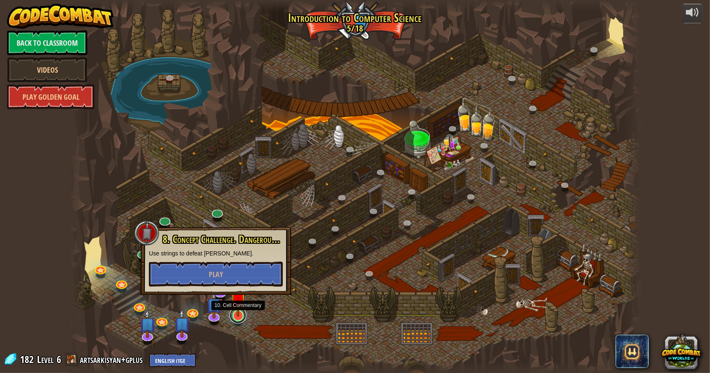
click at [232, 317] on link at bounding box center [237, 315] width 17 height 17
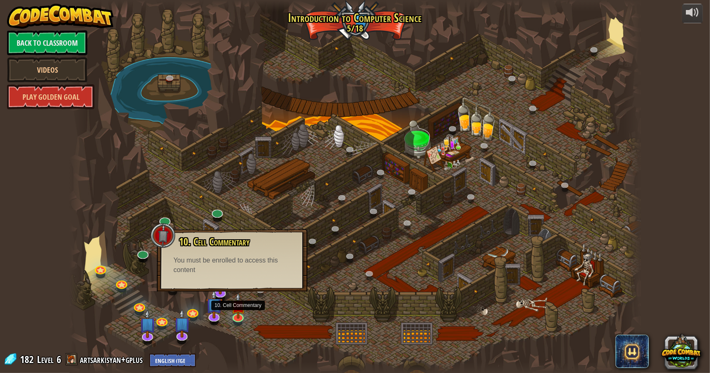
click at [233, 291] on div "10. Cell Commentary Trapped in a prison cell with the famous wizard! Say the pa…" at bounding box center [232, 260] width 150 height 62
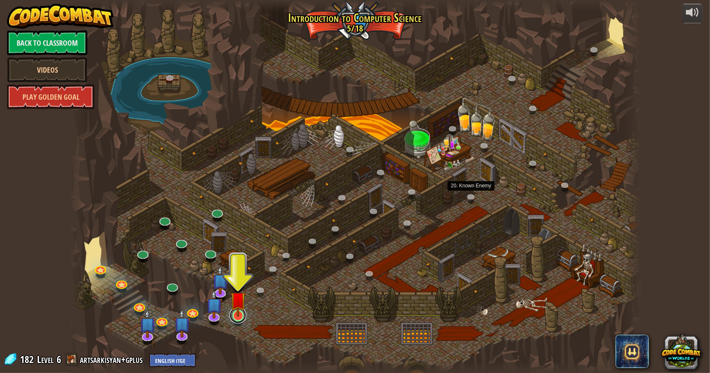
click at [241, 320] on link at bounding box center [237, 315] width 17 height 17
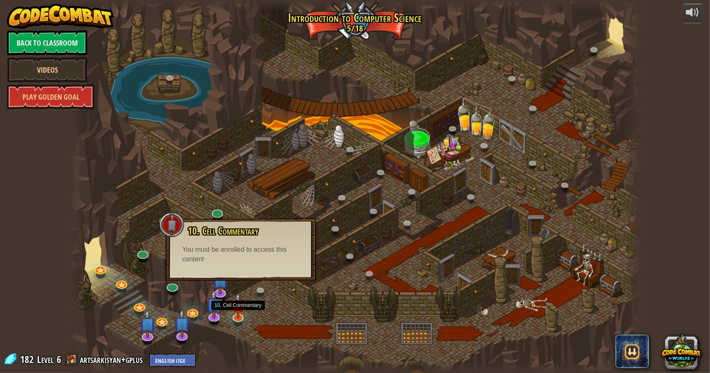
click at [247, 279] on div "10. Cell Commentary Trapped in a prison cell with the famous wizard! Say the pa…" at bounding box center [240, 250] width 150 height 62
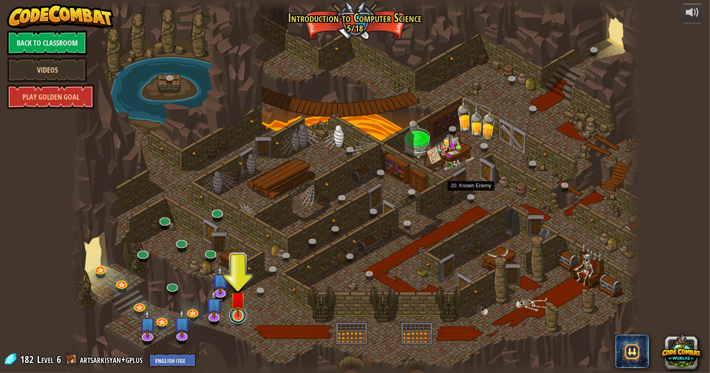
click at [241, 319] on link at bounding box center [237, 315] width 17 height 17
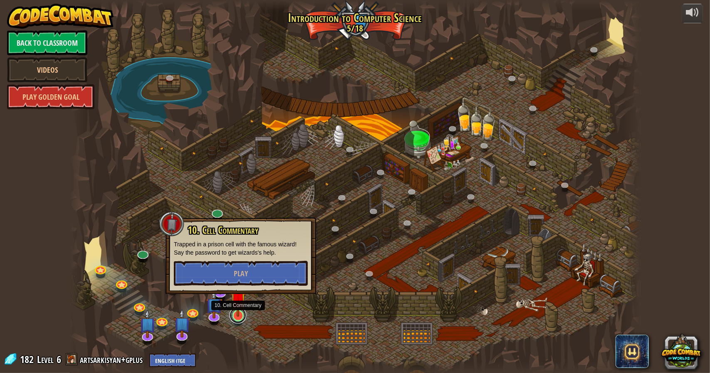
click at [241, 294] on img at bounding box center [237, 299] width 15 height 35
click at [241, 292] on img at bounding box center [237, 299] width 15 height 35
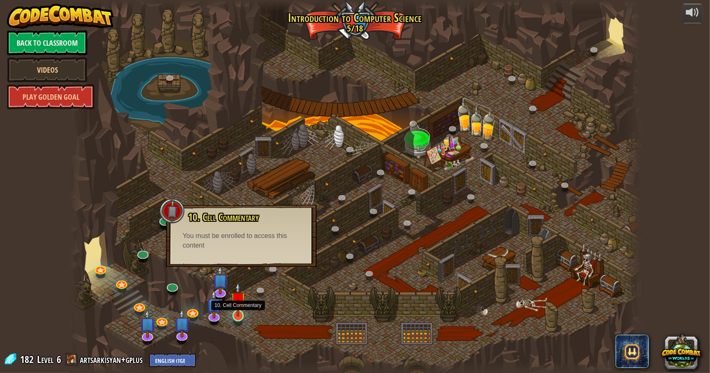
click at [248, 279] on div at bounding box center [354, 186] width 571 height 373
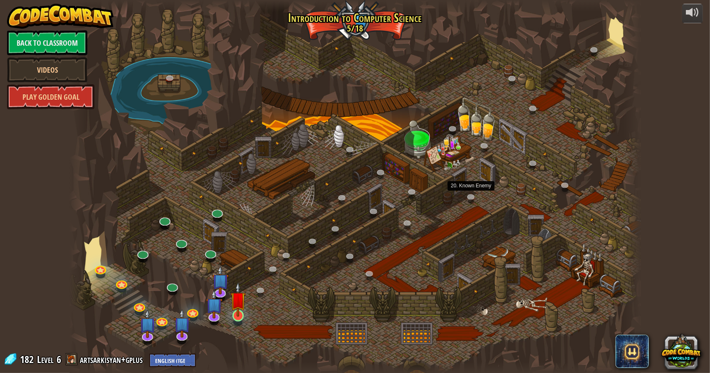
click at [239, 314] on img at bounding box center [237, 299] width 15 height 35
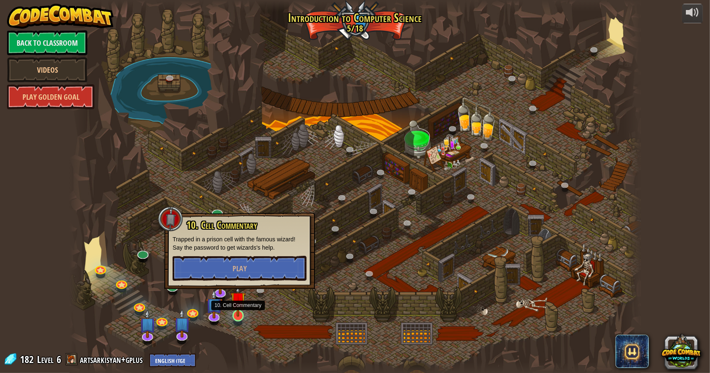
click at [241, 293] on img at bounding box center [237, 299] width 15 height 35
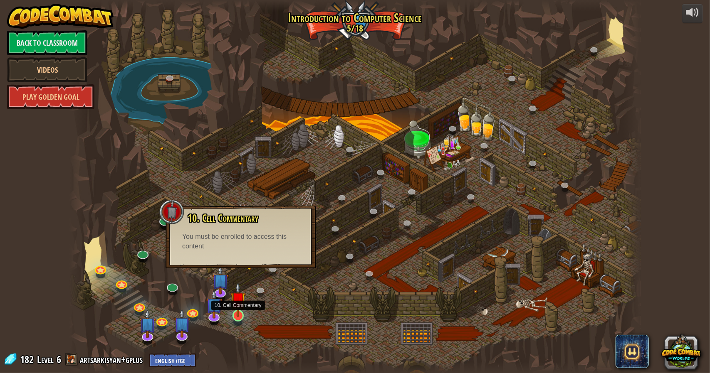
click at [241, 290] on img at bounding box center [237, 299] width 15 height 35
click at [244, 274] on div at bounding box center [354, 186] width 571 height 373
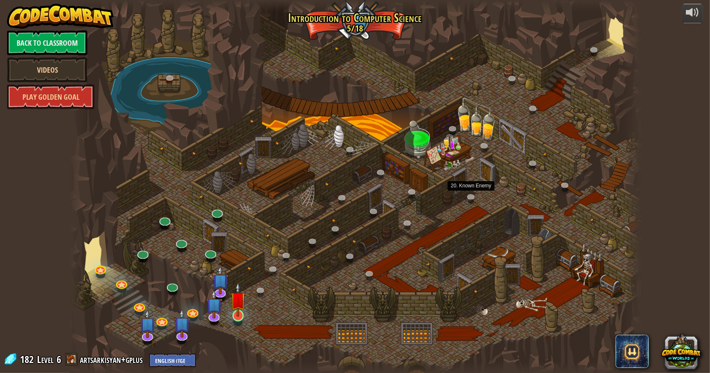
click at [237, 313] on img at bounding box center [237, 299] width 15 height 35
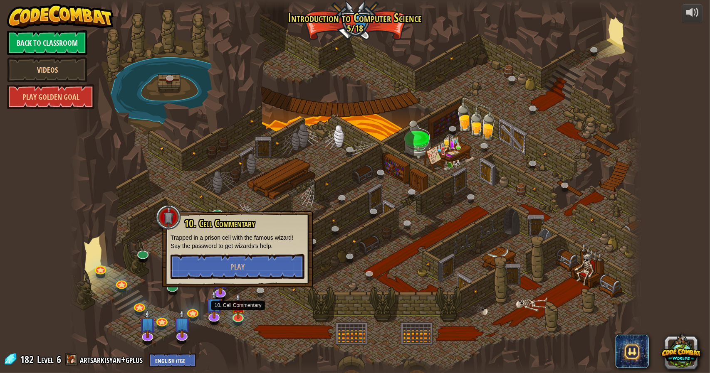
click at [235, 268] on div "10. Cell Commentary Trapped in a prison cell with the famous wizard! Say the pa…" at bounding box center [237, 249] width 150 height 76
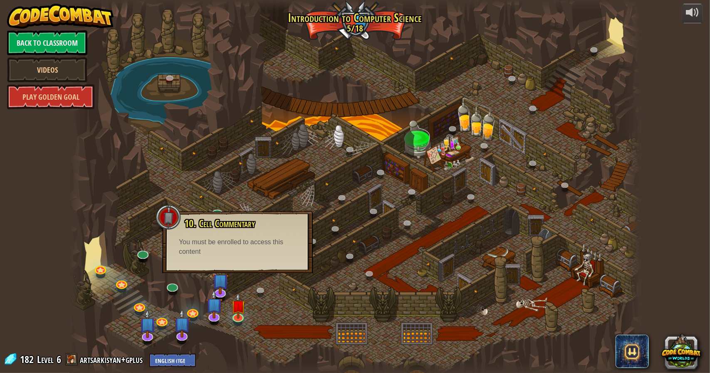
click at [242, 267] on div "10. Cell Commentary Trapped in a prison cell with the famous wizard! Say the pa…" at bounding box center [237, 242] width 150 height 62
